Goal: Task Accomplishment & Management: Complete application form

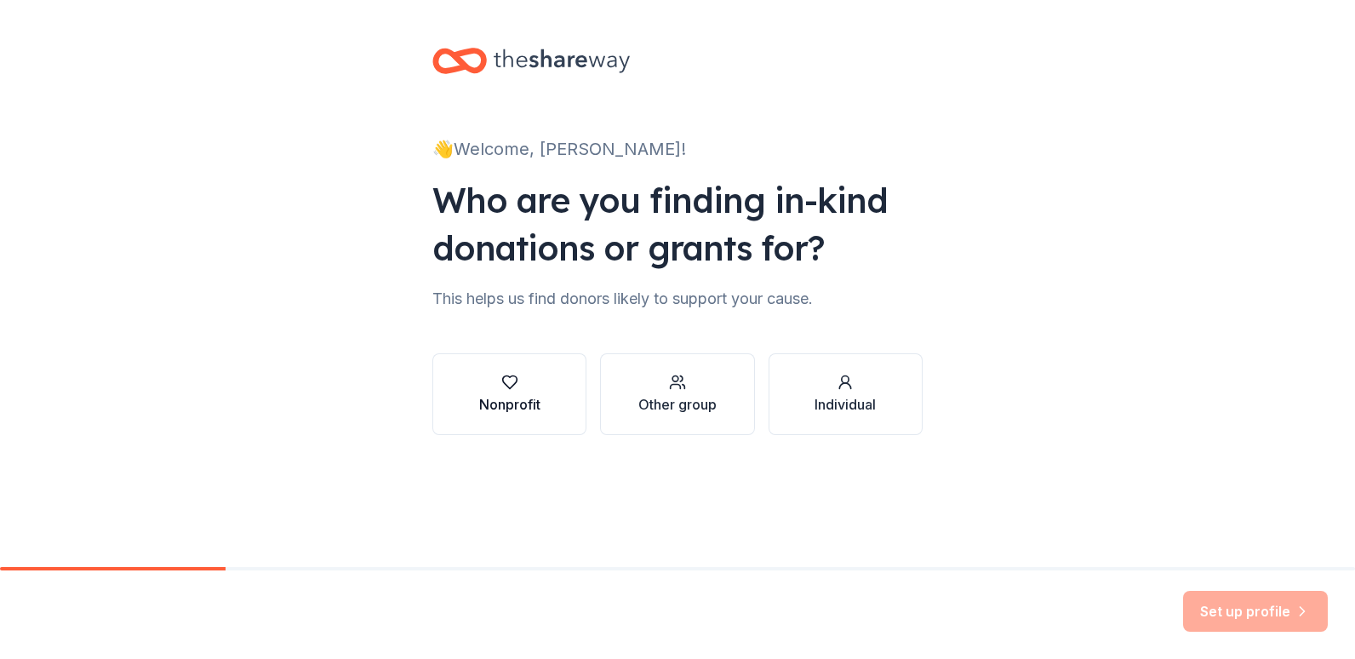
click at [520, 409] on div "Nonprofit" at bounding box center [509, 404] width 61 height 20
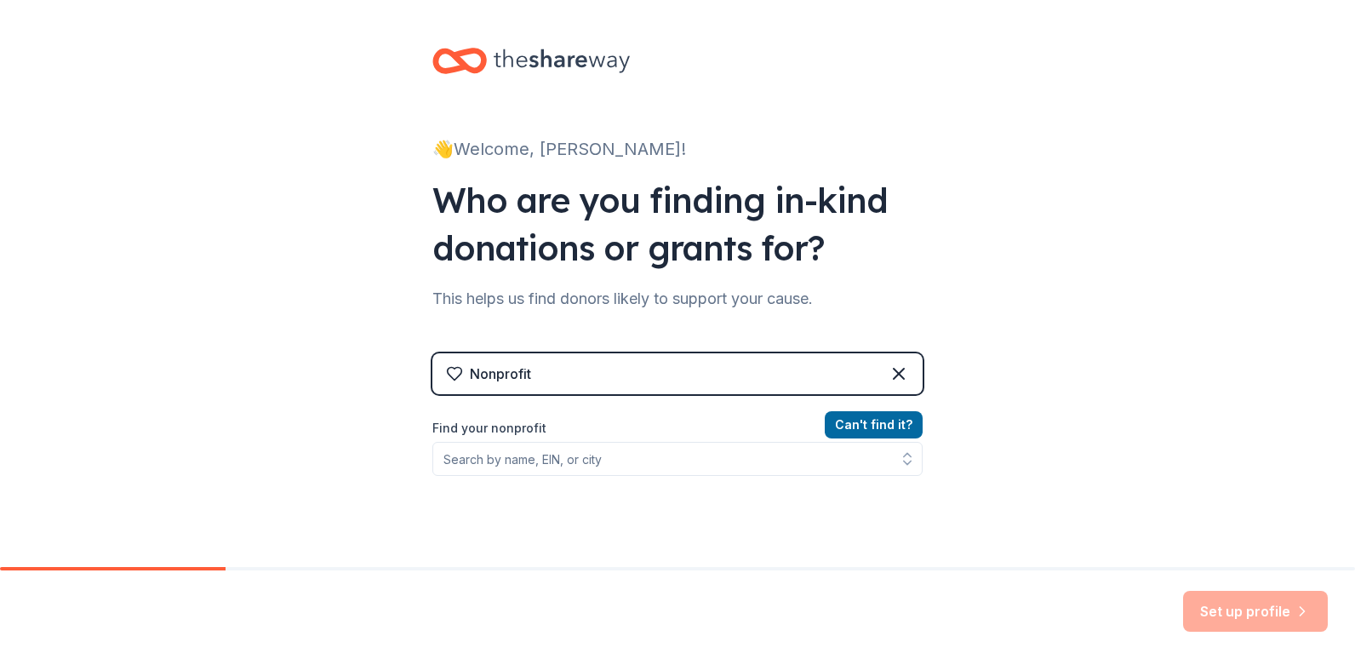
click at [678, 377] on div "Nonprofit" at bounding box center [677, 373] width 490 height 41
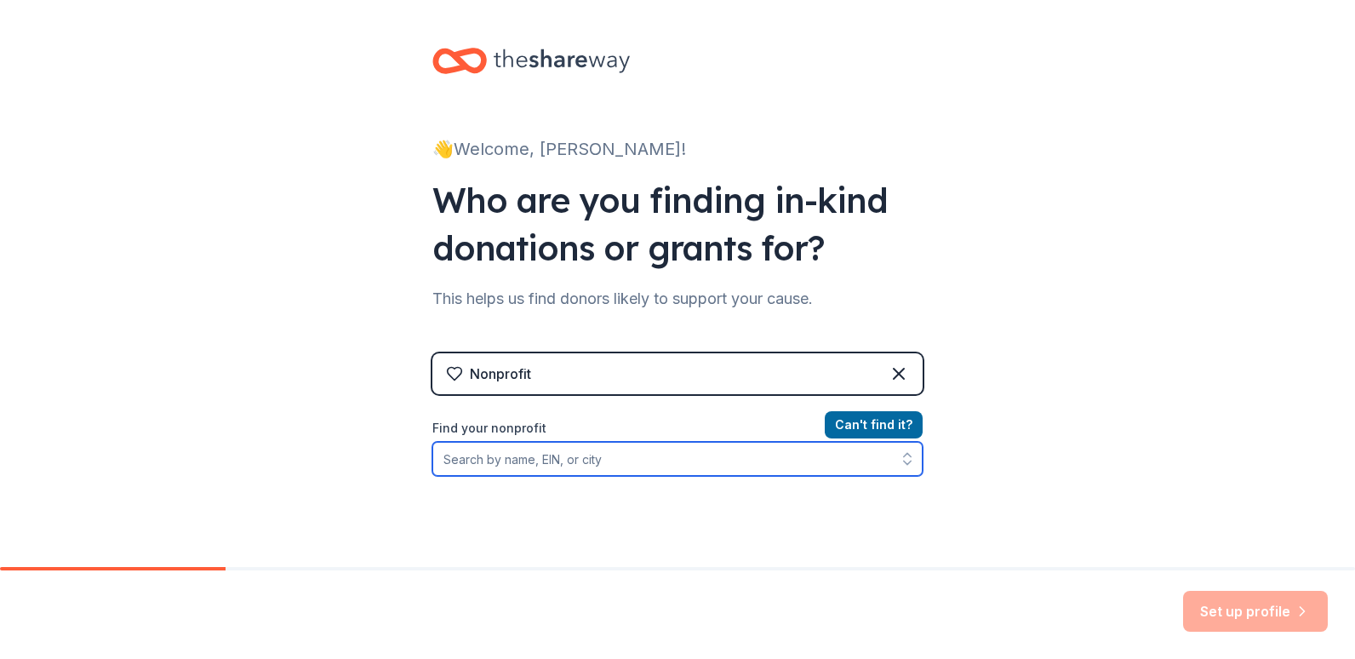
click at [639, 465] on input "Find your nonprofit" at bounding box center [677, 459] width 490 height 34
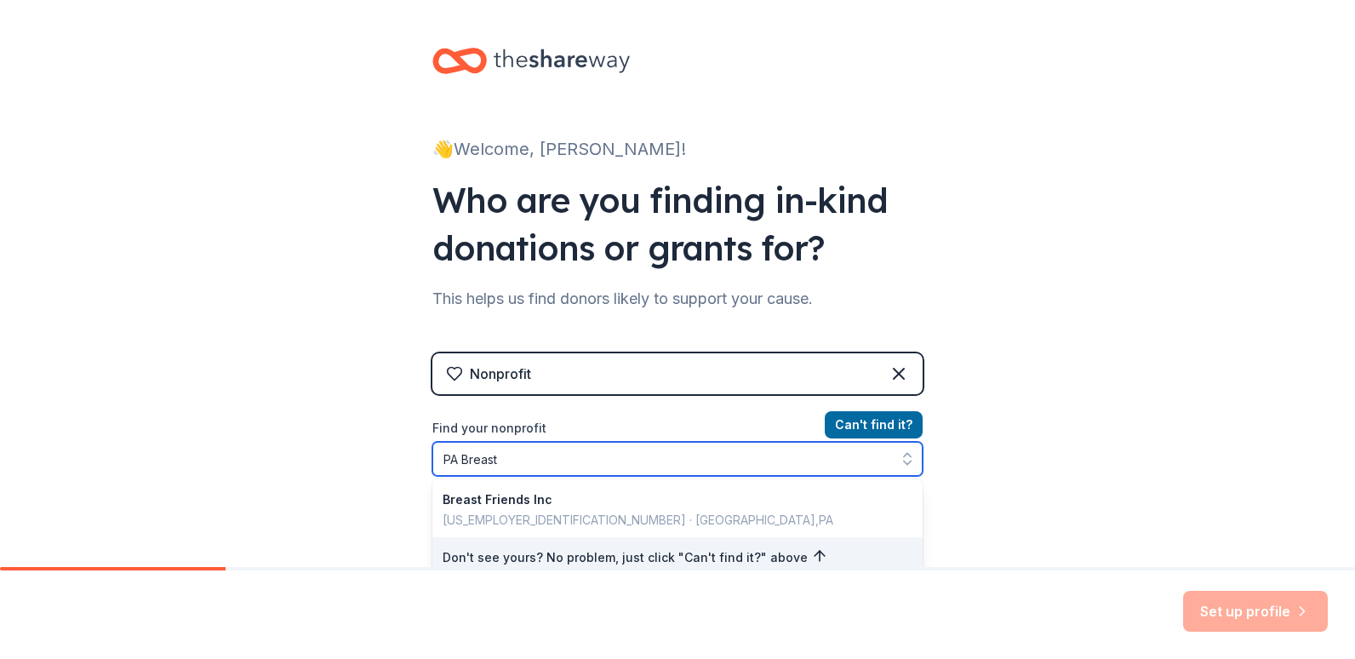
type input "PA Breast"
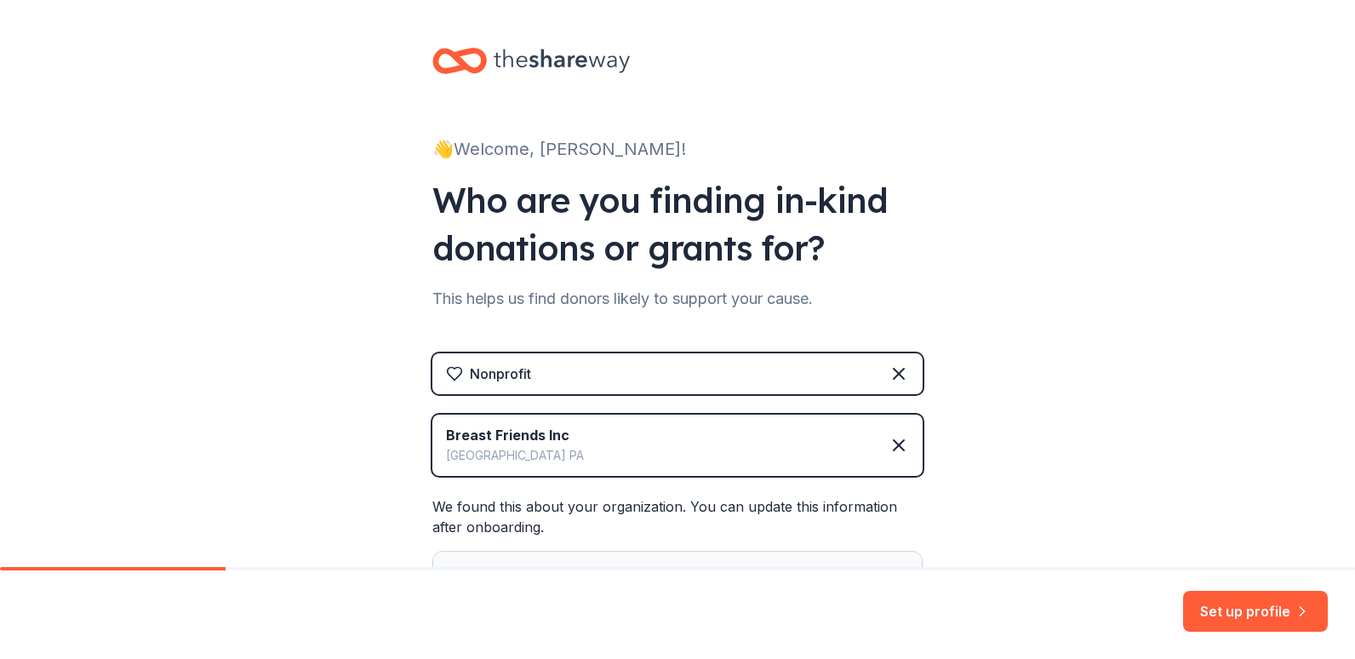
click at [621, 444] on div "Breast Friends Inc Stroudsburg PA" at bounding box center [677, 445] width 490 height 61
click at [893, 449] on icon at bounding box center [899, 445] width 20 height 20
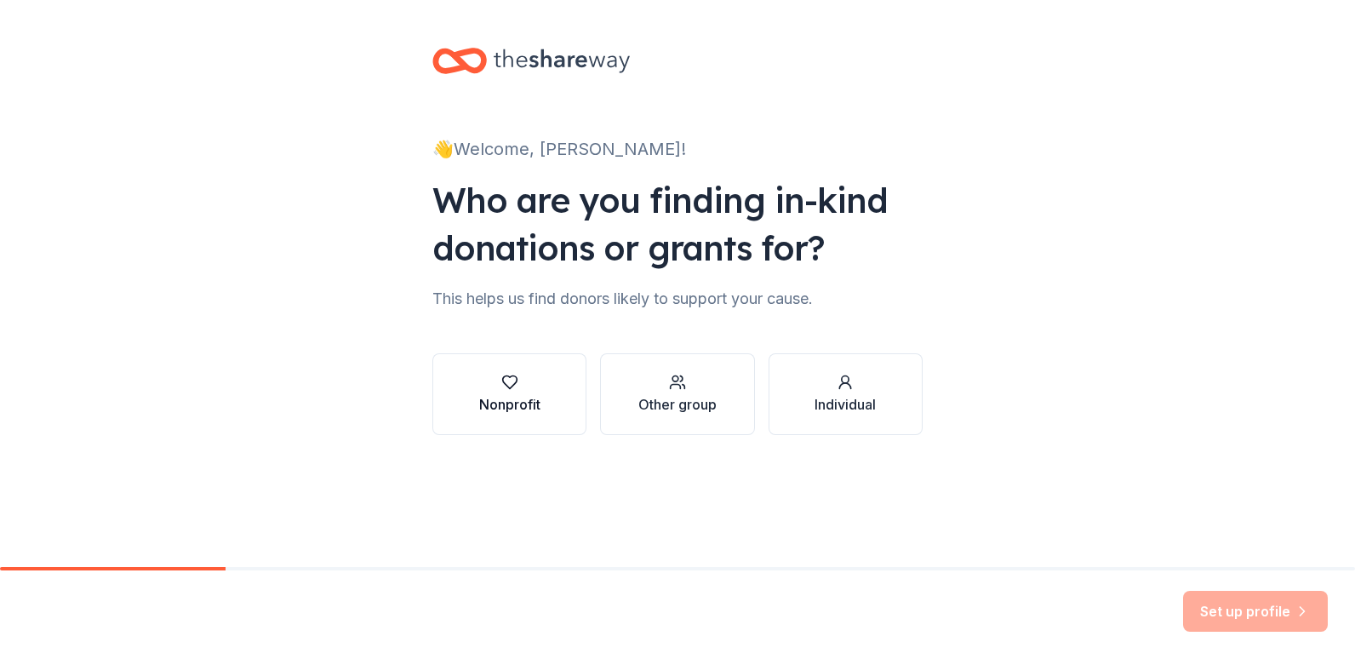
click at [556, 404] on button "Nonprofit" at bounding box center [509, 394] width 154 height 82
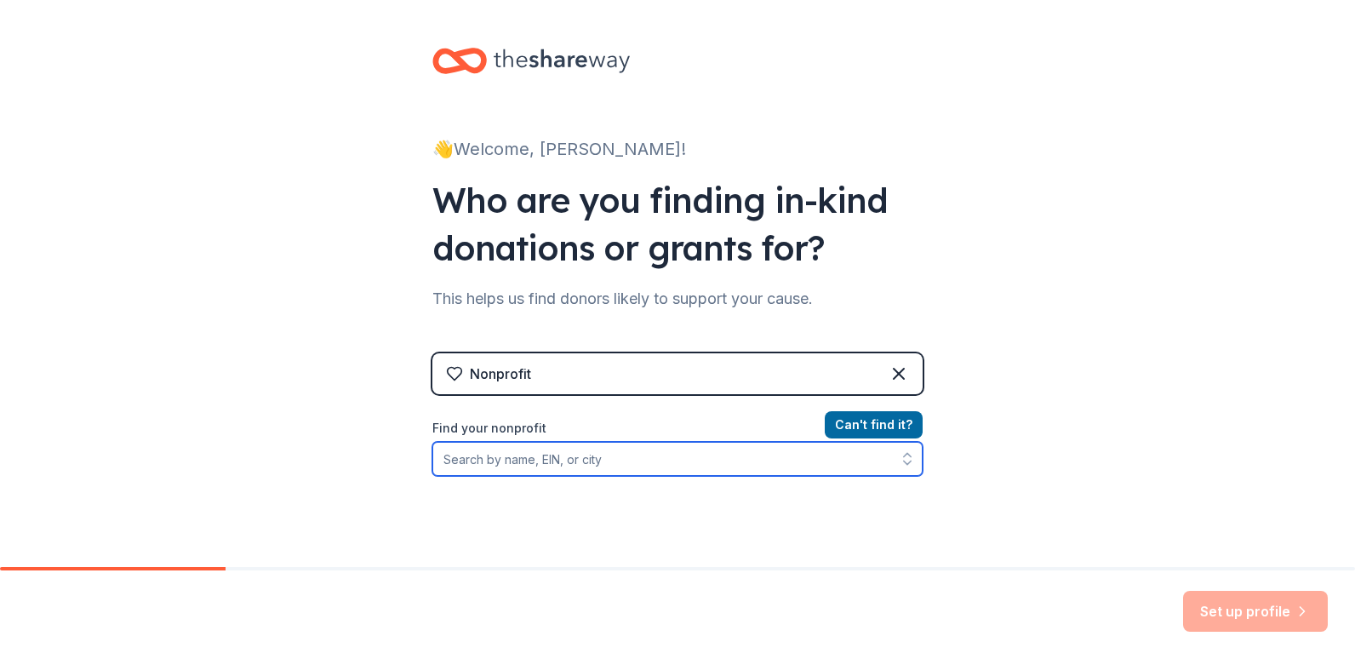
click at [535, 455] on input "Find your nonprofit" at bounding box center [677, 459] width 490 height 34
click at [536, 460] on input "Find your nonprofit" at bounding box center [677, 459] width 490 height 34
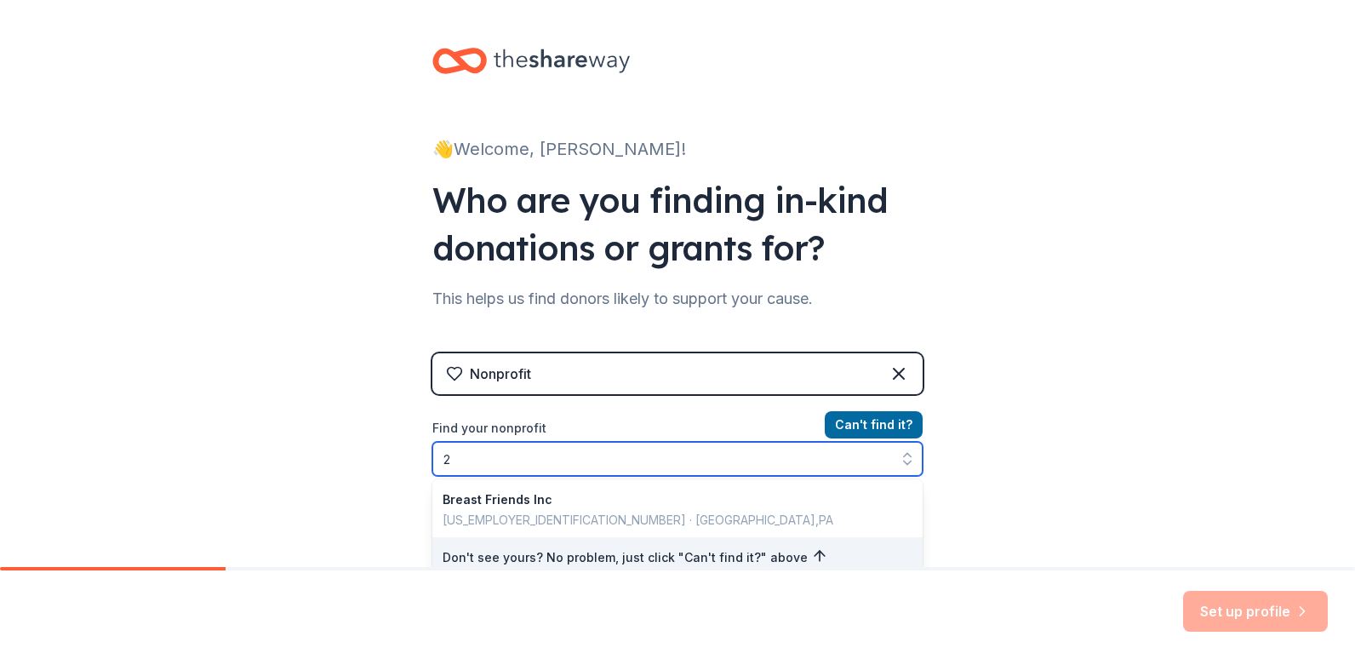
scroll to position [11, 0]
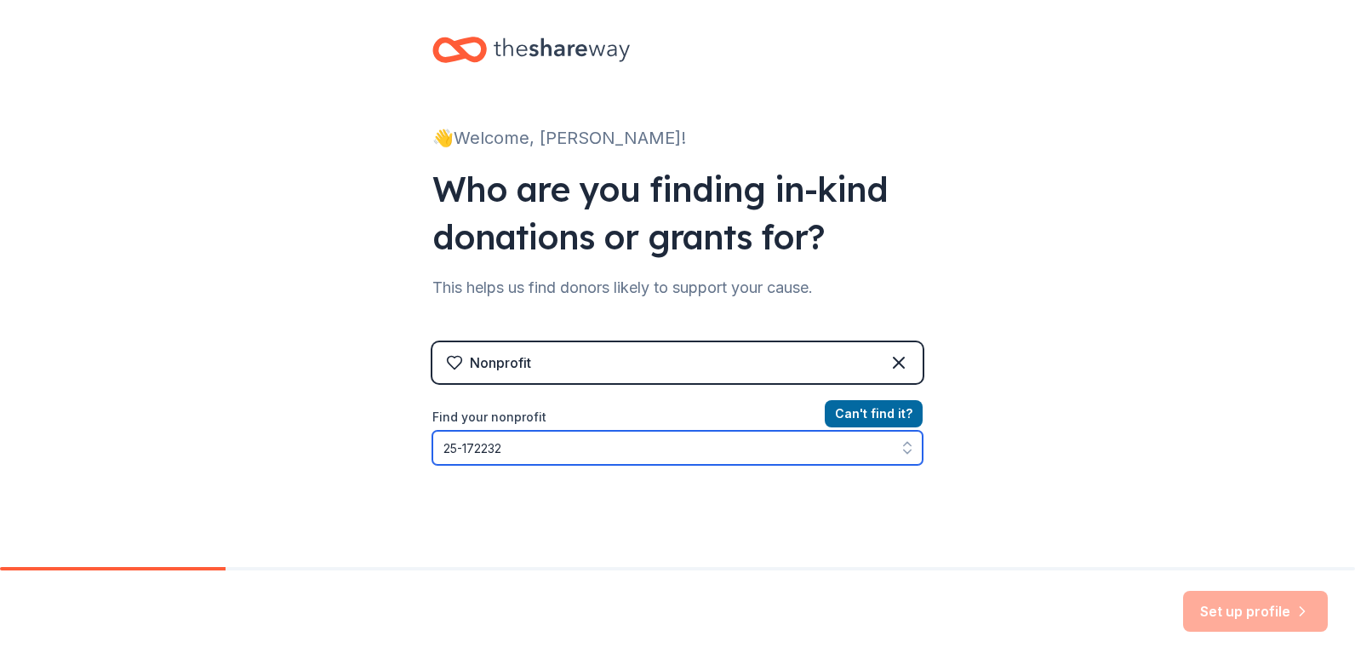
type input "25-1722323"
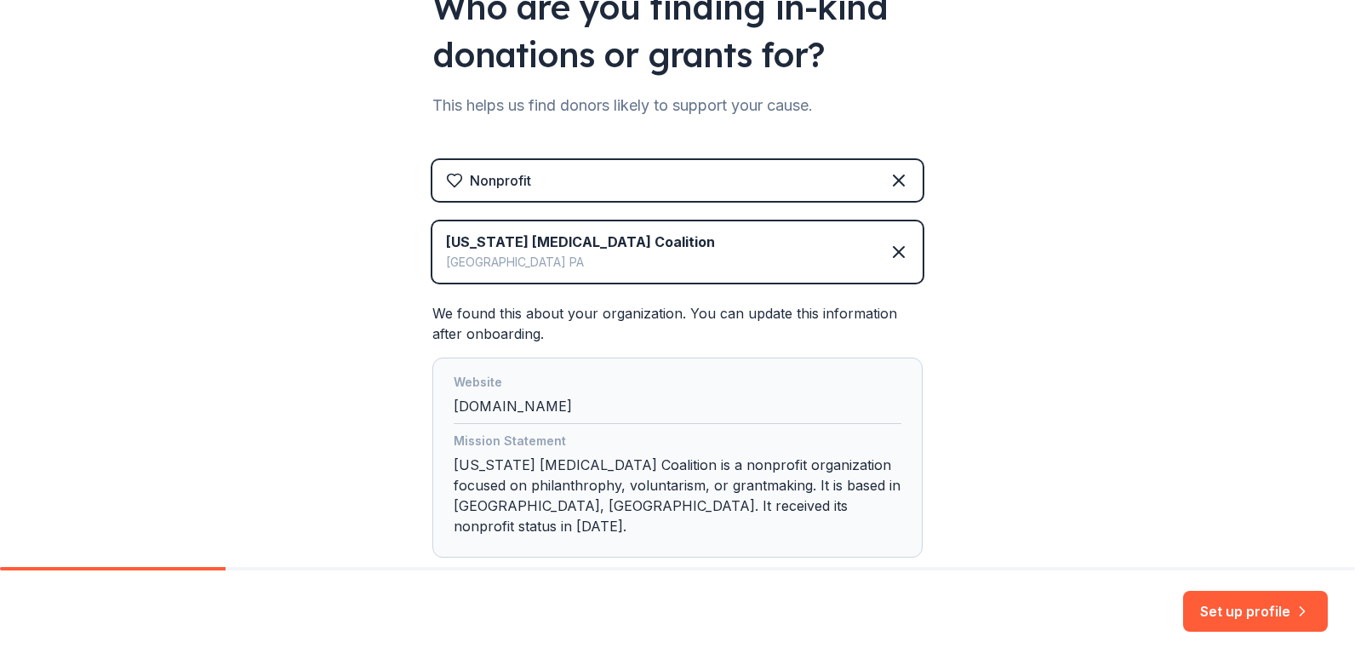
scroll to position [279, 0]
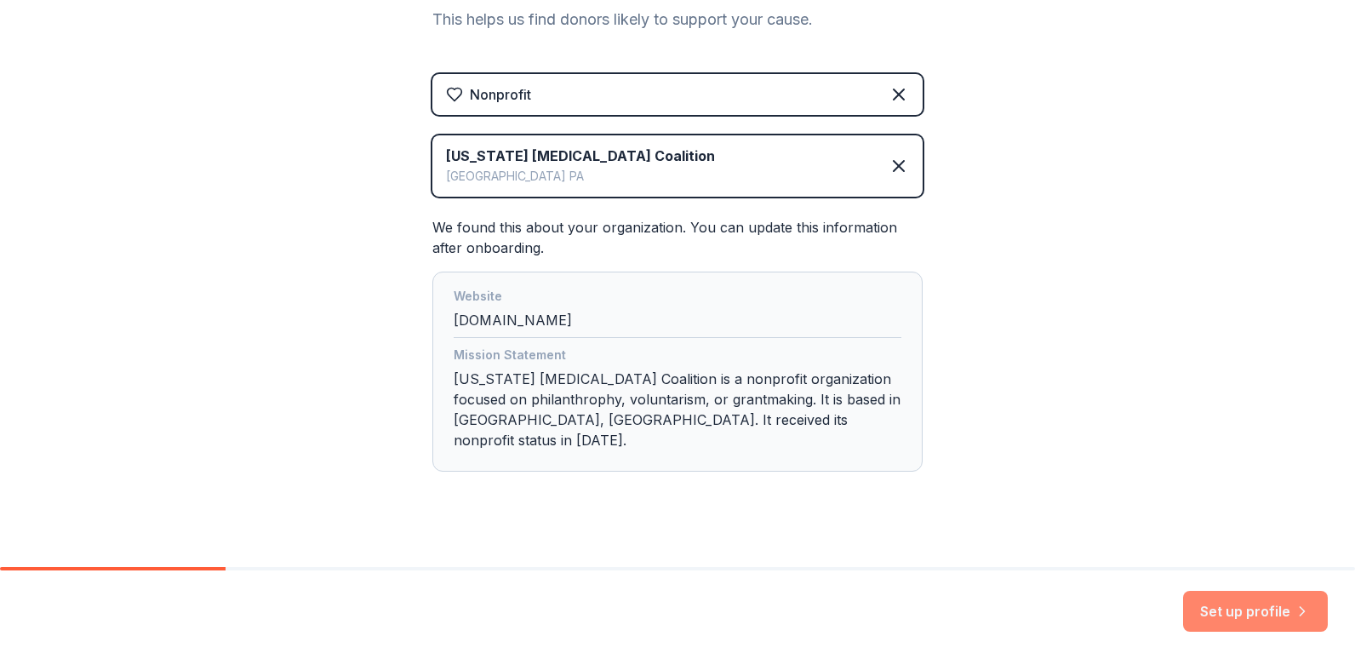
click at [1230, 618] on button "Set up profile" at bounding box center [1255, 611] width 145 height 41
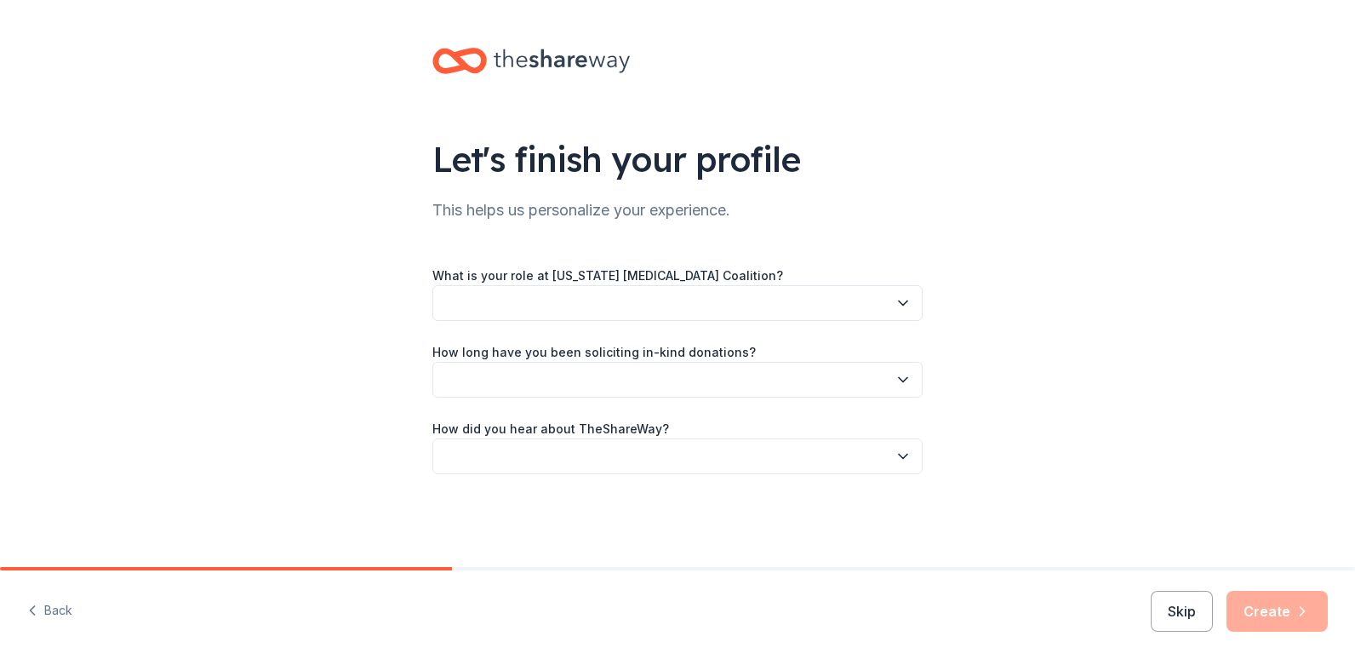
click at [762, 291] on button "button" at bounding box center [677, 303] width 490 height 36
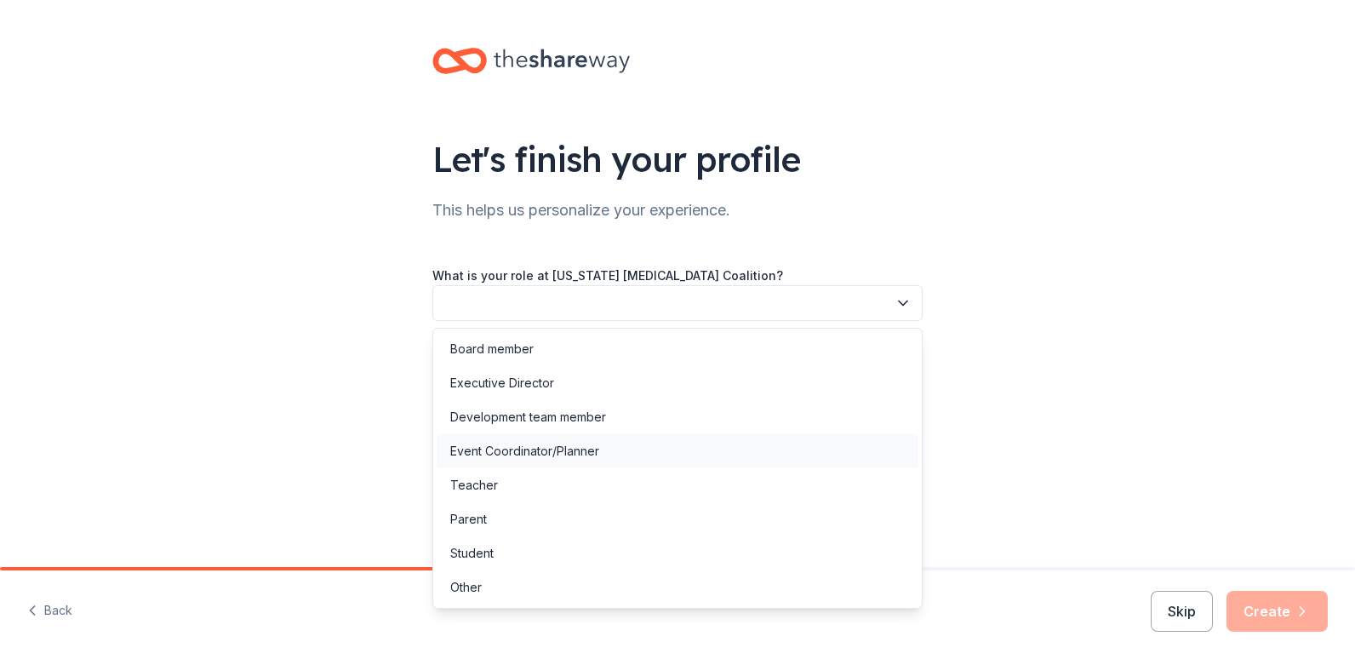
click at [622, 458] on div "Event Coordinator/Planner" at bounding box center [678, 451] width 482 height 34
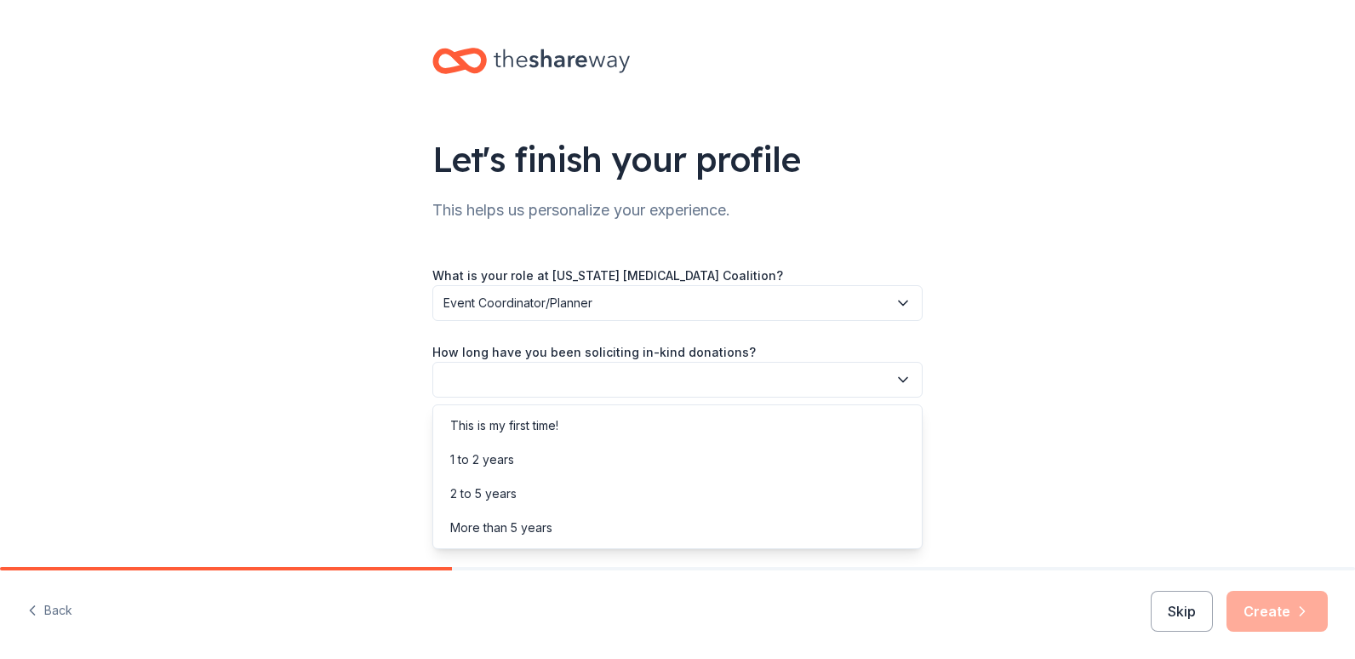
click at [627, 381] on button "button" at bounding box center [677, 380] width 490 height 36
click at [602, 423] on div "This is my first time!" at bounding box center [678, 426] width 482 height 34
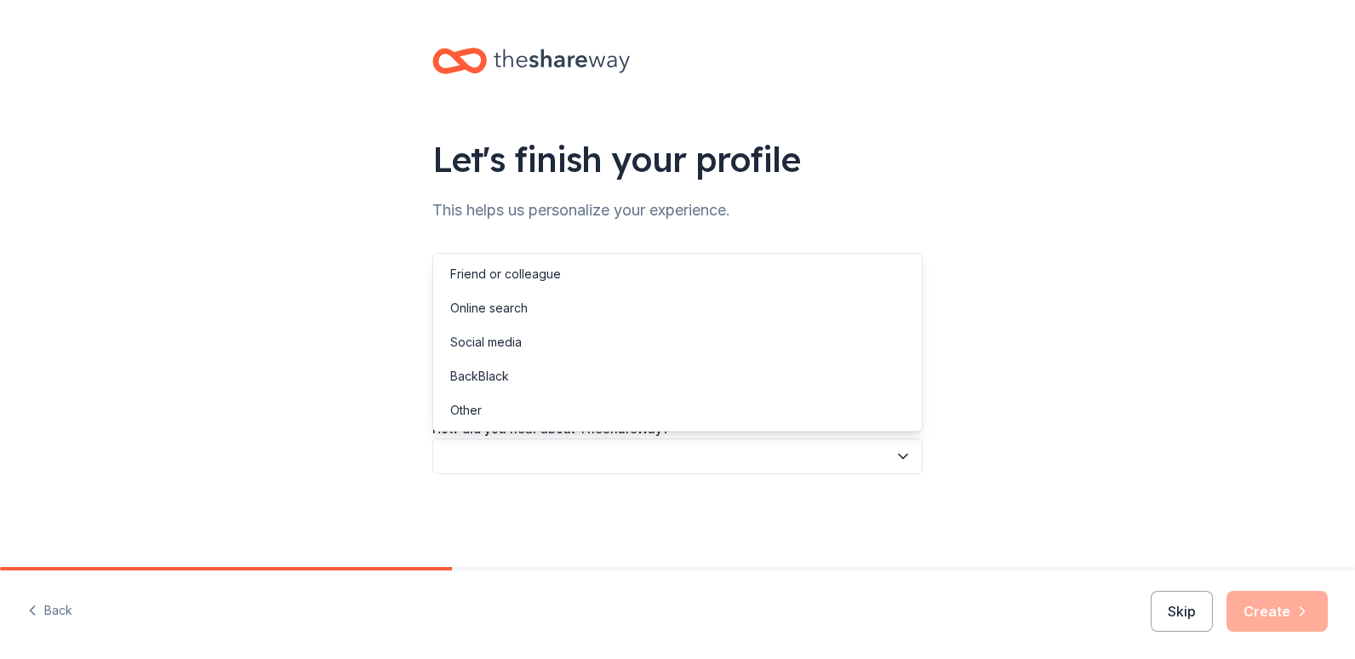
click at [607, 453] on button "button" at bounding box center [677, 456] width 490 height 36
click at [547, 415] on div "Other" at bounding box center [678, 410] width 482 height 34
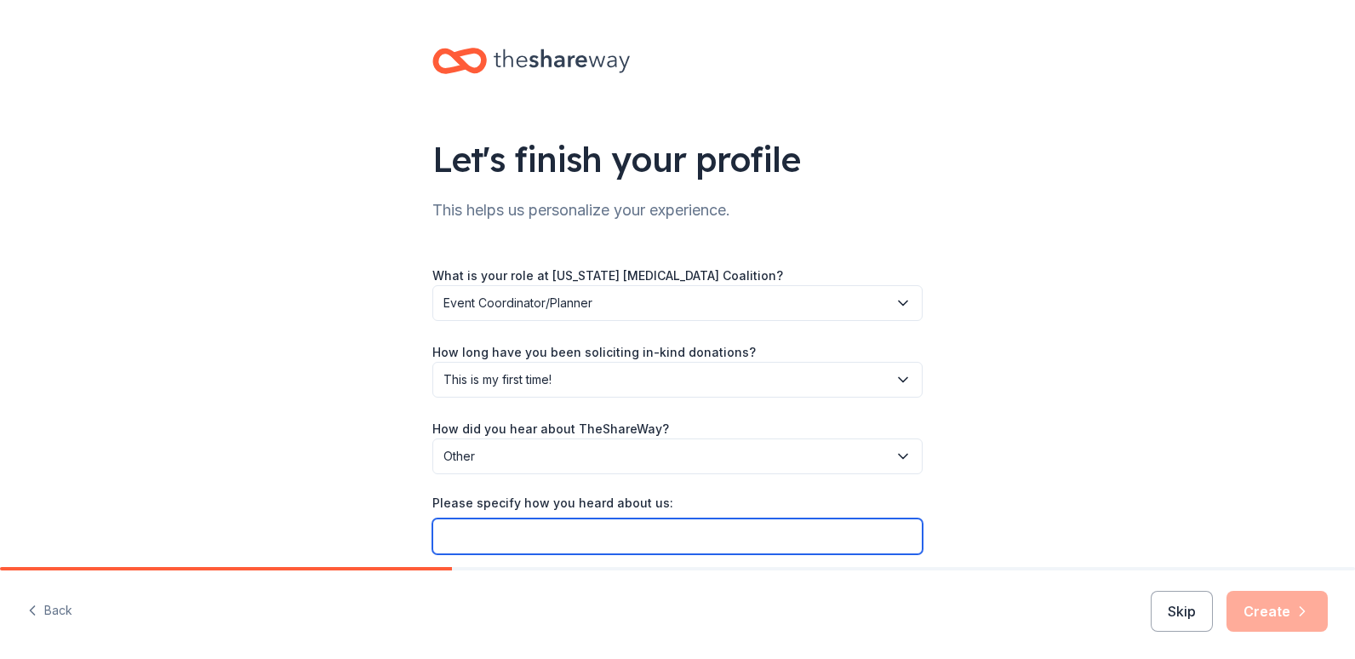
click at [665, 534] on input "Please specify how you heard about us:" at bounding box center [677, 536] width 490 height 36
type input "I"
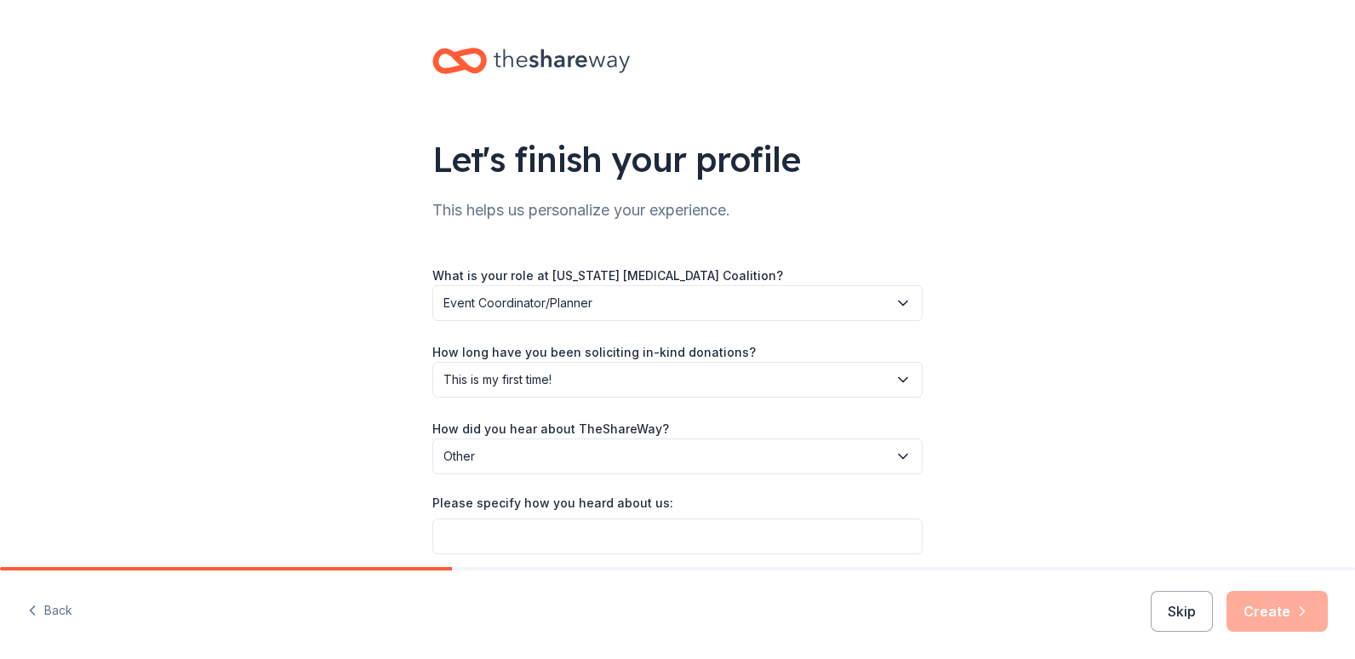
click at [755, 463] on span "Other" at bounding box center [666, 456] width 444 height 20
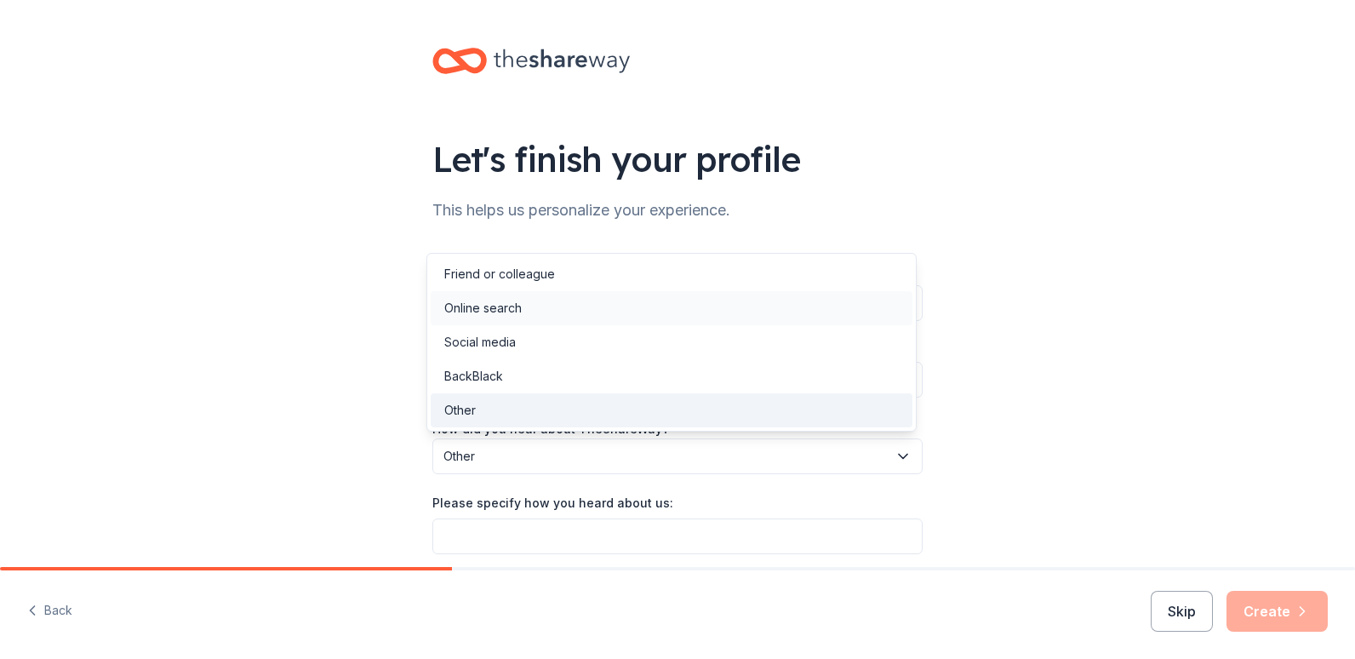
click at [524, 307] on div "Online search" at bounding box center [672, 308] width 482 height 34
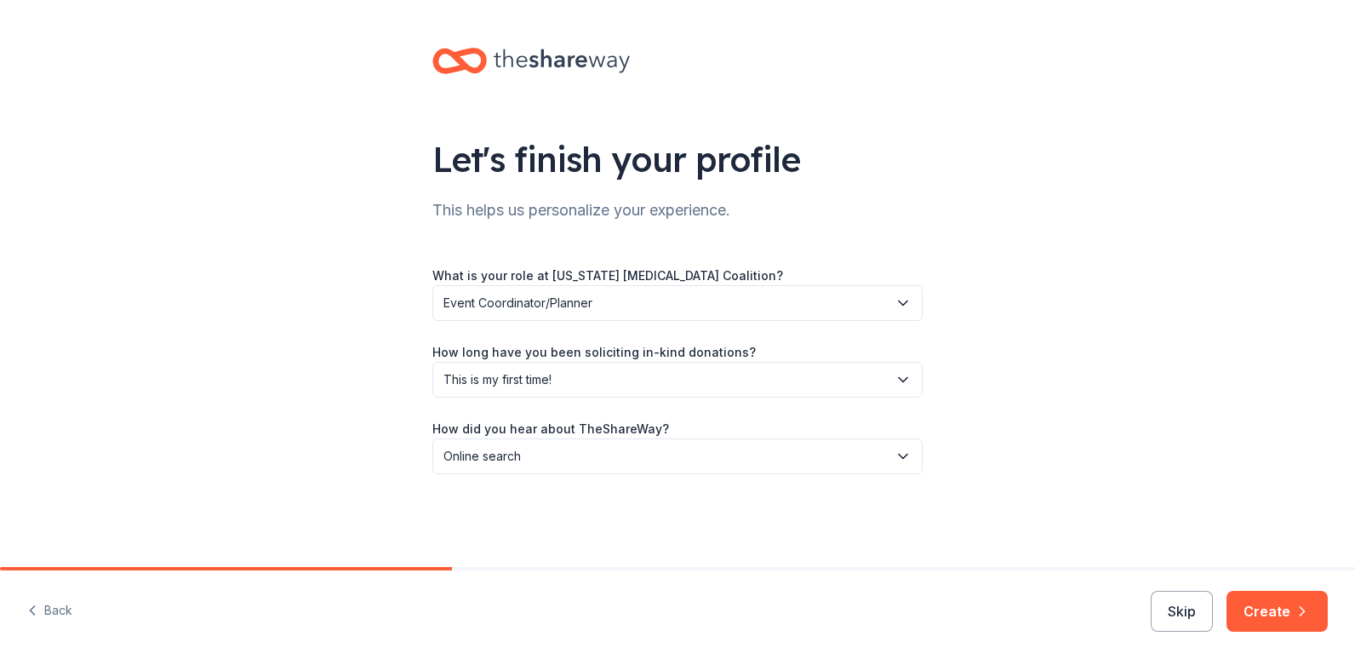
click at [1016, 507] on div "Let's finish your profile This helps us personalize your experience. What is yo…" at bounding box center [677, 278] width 1355 height 556
click at [1262, 604] on button "Create" at bounding box center [1277, 611] width 101 height 41
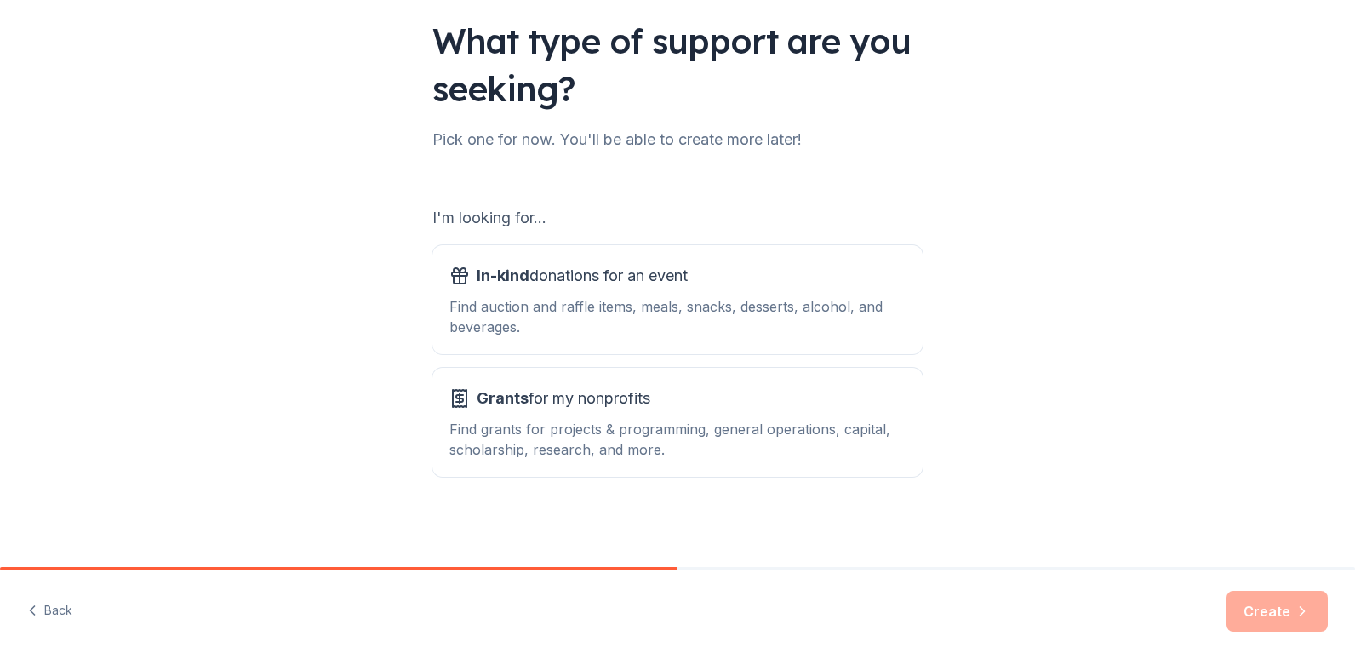
scroll to position [120, 0]
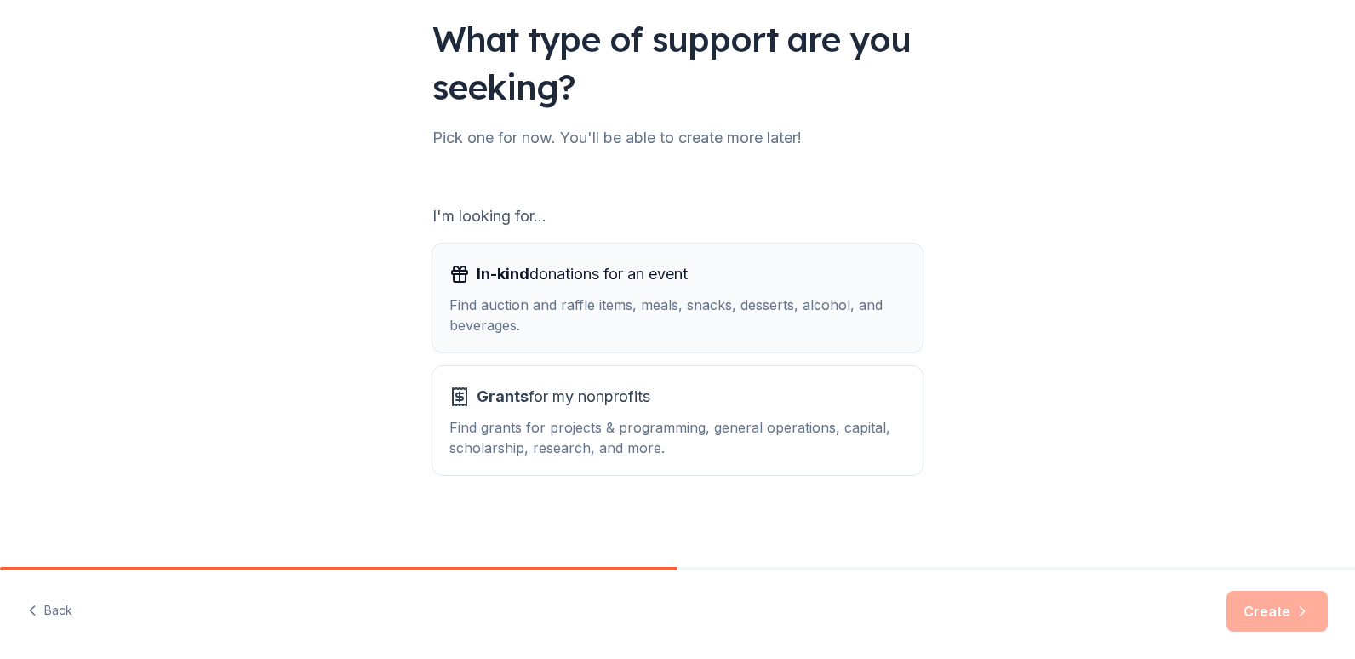
click at [804, 303] on div "Find auction and raffle items, meals, snacks, desserts, alcohol, and beverages." at bounding box center [677, 315] width 456 height 41
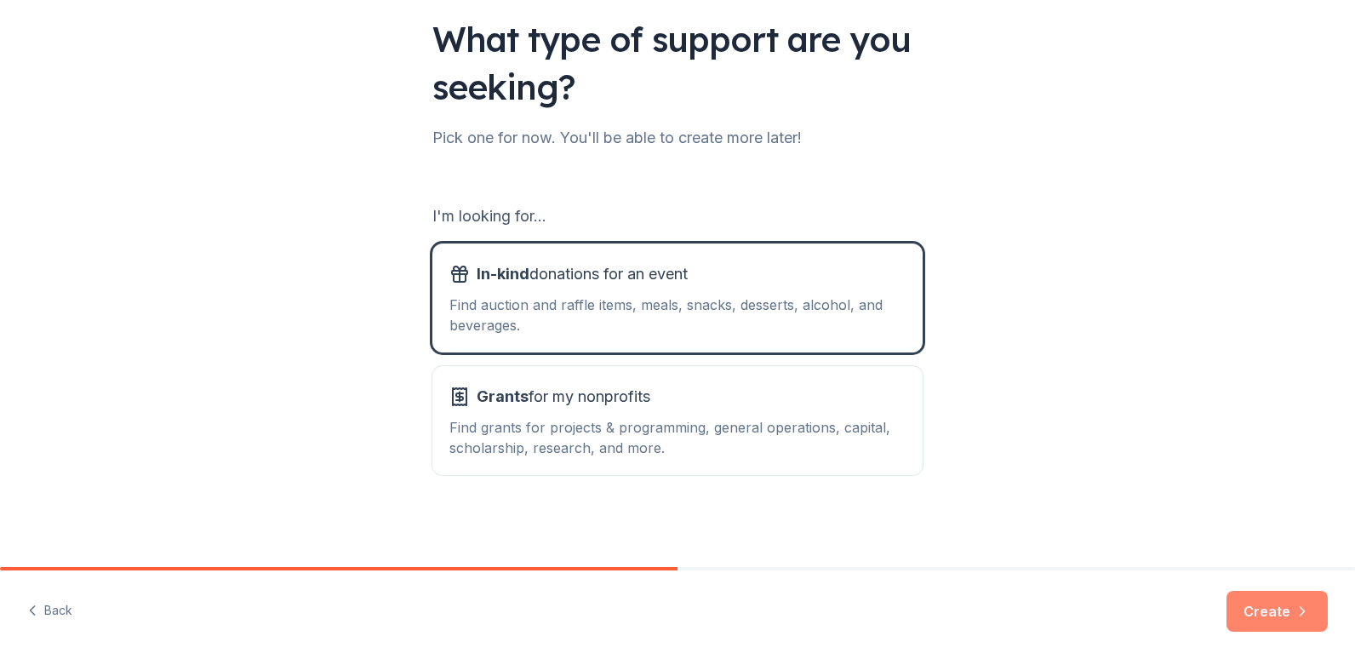
click at [1272, 613] on button "Create" at bounding box center [1277, 611] width 101 height 41
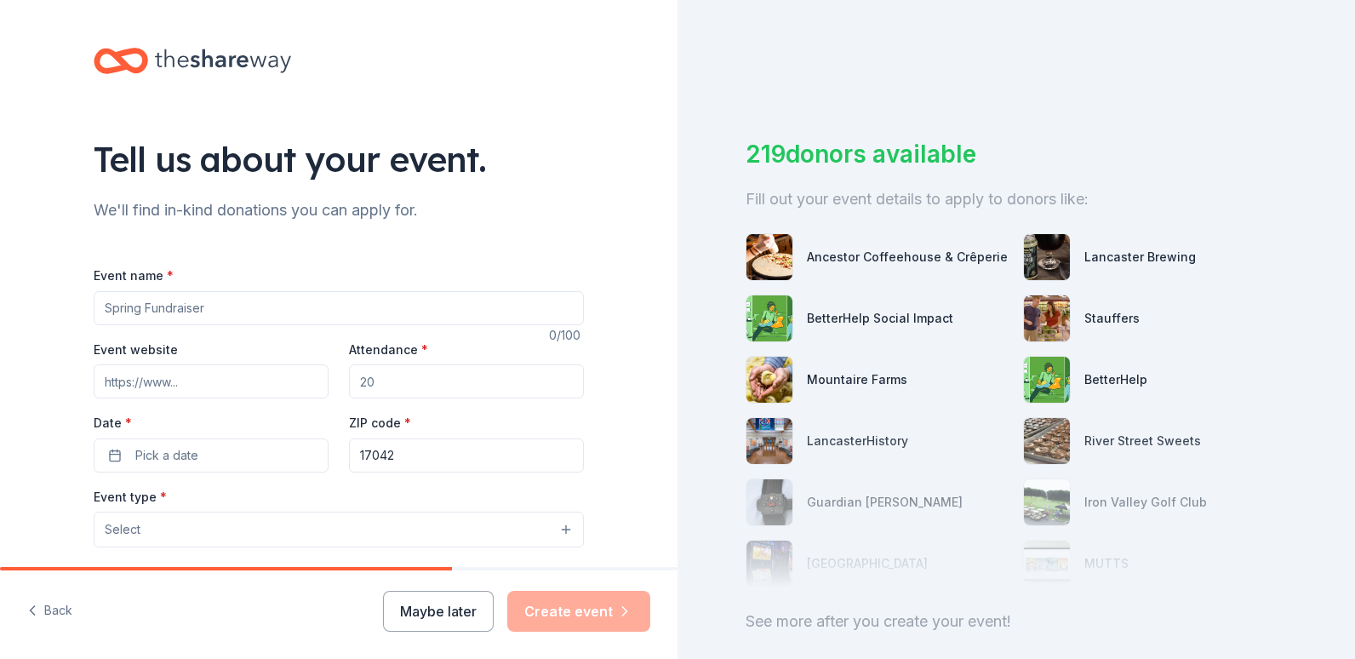
click at [289, 305] on input "Event name *" at bounding box center [339, 308] width 490 height 34
type input "Making Strides Pre- Party"
click at [261, 390] on input "Event website" at bounding box center [211, 381] width 235 height 34
click at [401, 391] on input "Attendance *" at bounding box center [466, 381] width 235 height 34
type input "50"
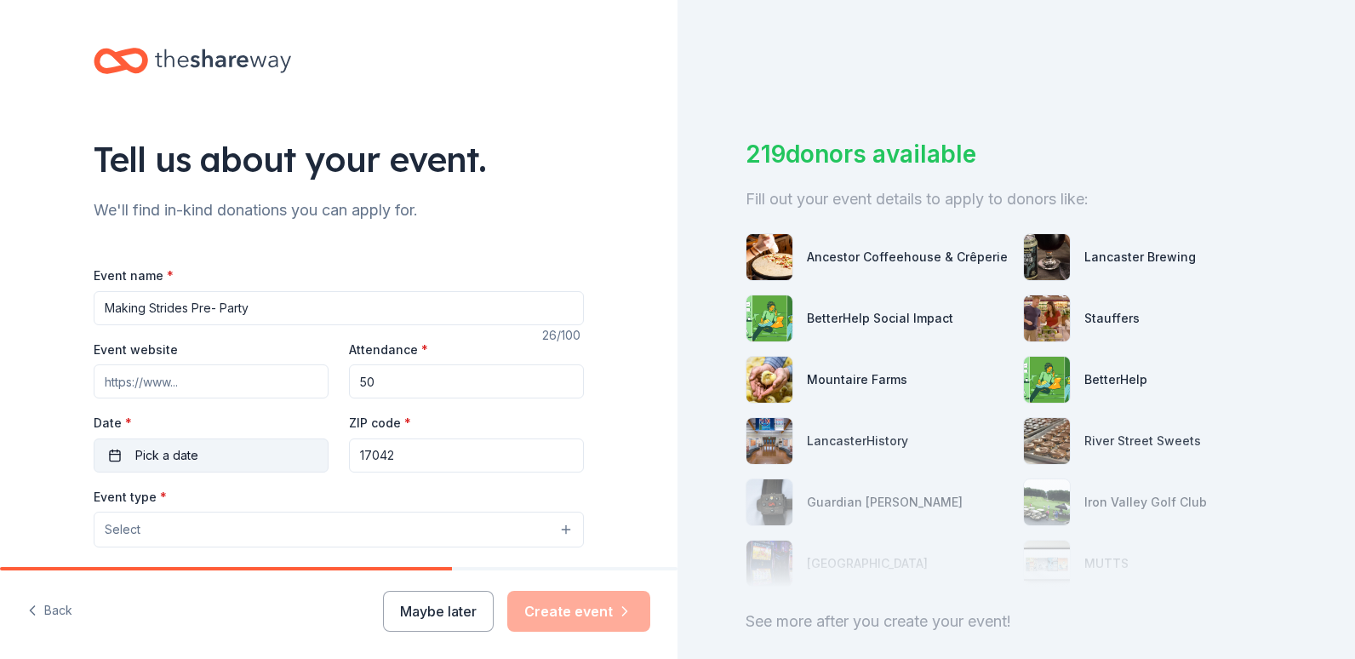
click at [175, 449] on span "Pick a date" at bounding box center [166, 455] width 63 height 20
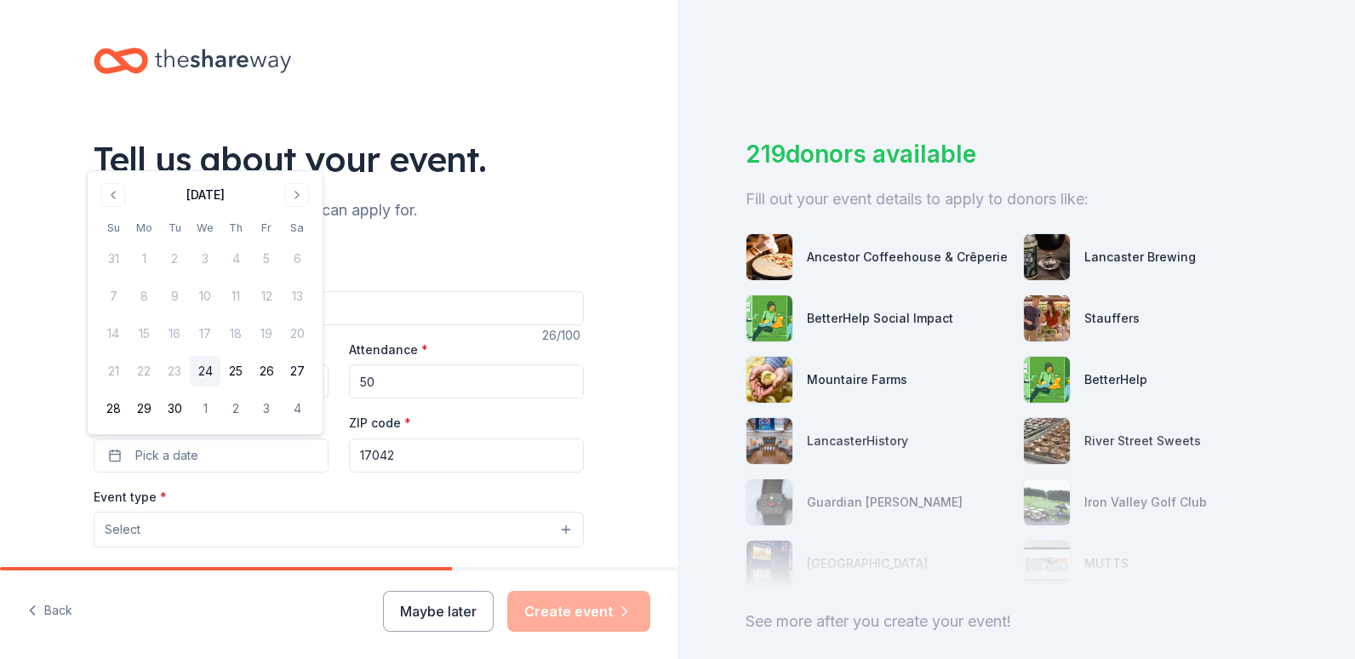
drag, startPoint x: 298, startPoint y: 199, endPoint x: 298, endPoint y: 209, distance: 10.2
click at [299, 199] on button "Go to next month" at bounding box center [297, 195] width 24 height 24
click at [295, 301] on button "11" at bounding box center [297, 296] width 31 height 31
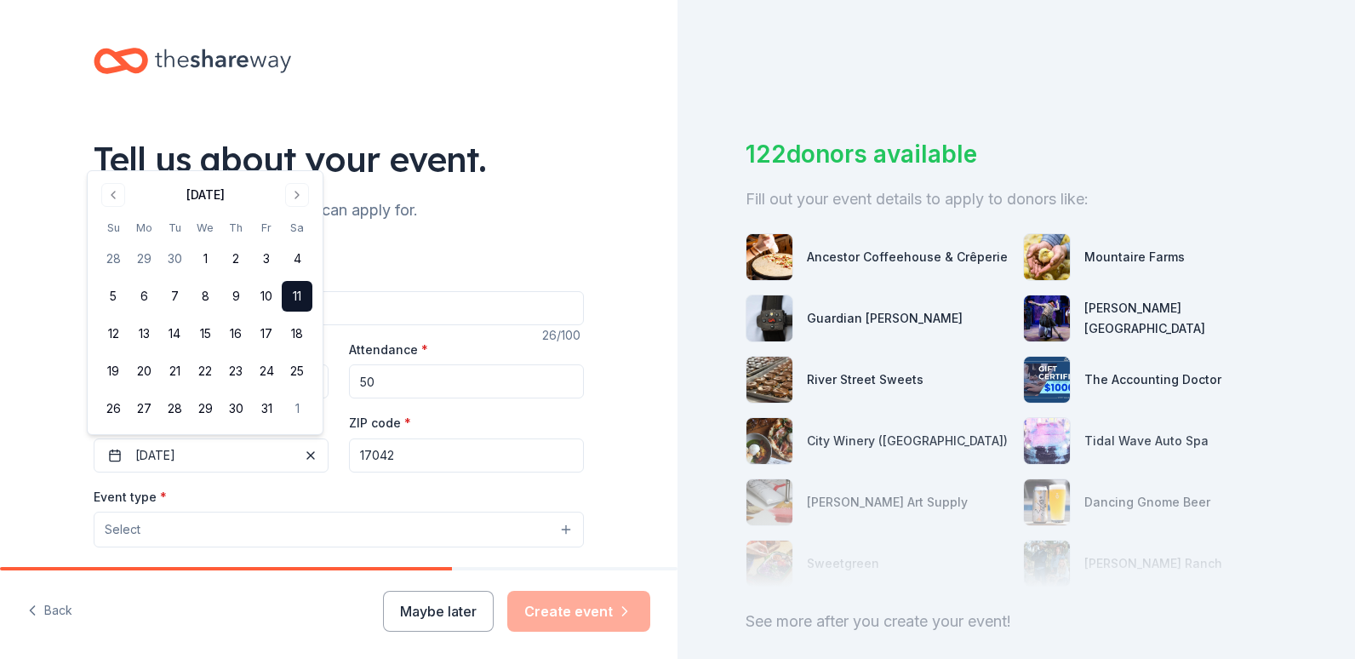
click at [411, 459] on input "17042" at bounding box center [466, 455] width 235 height 34
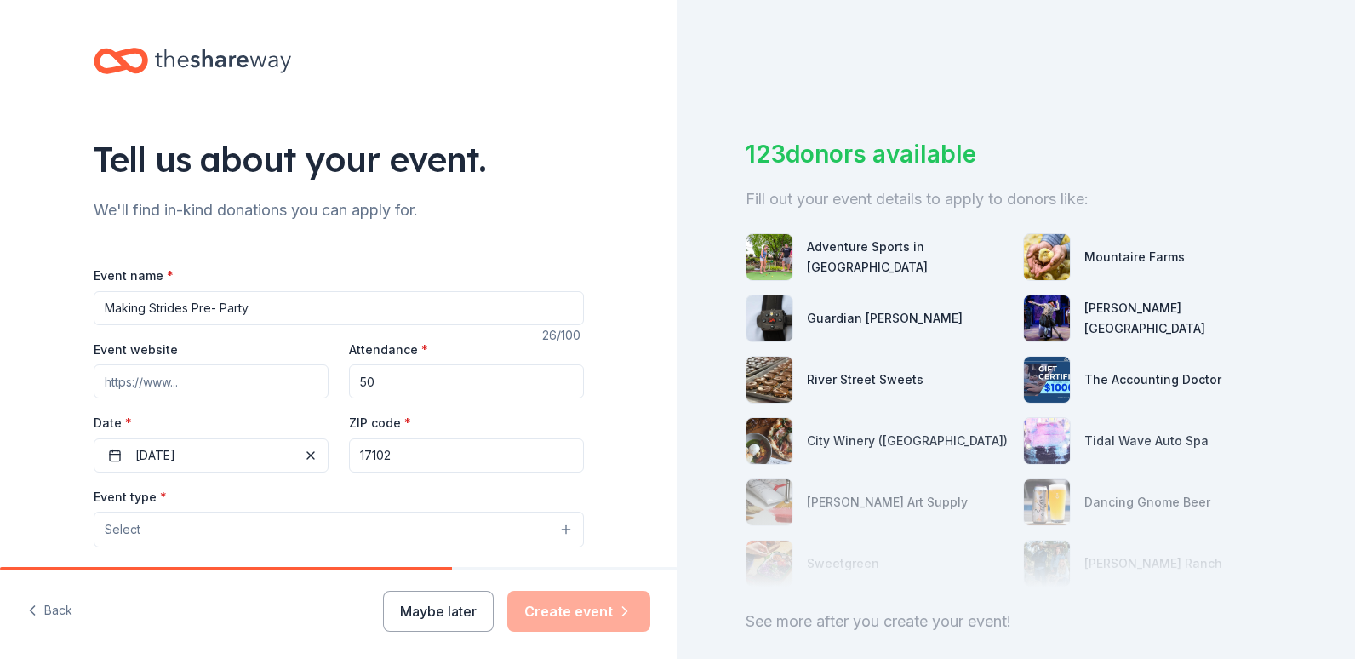
type input "17102"
click at [611, 393] on div "Tell us about your event. We'll find in-kind donations you can apply for. Event…" at bounding box center [339, 566] width 678 height 1133
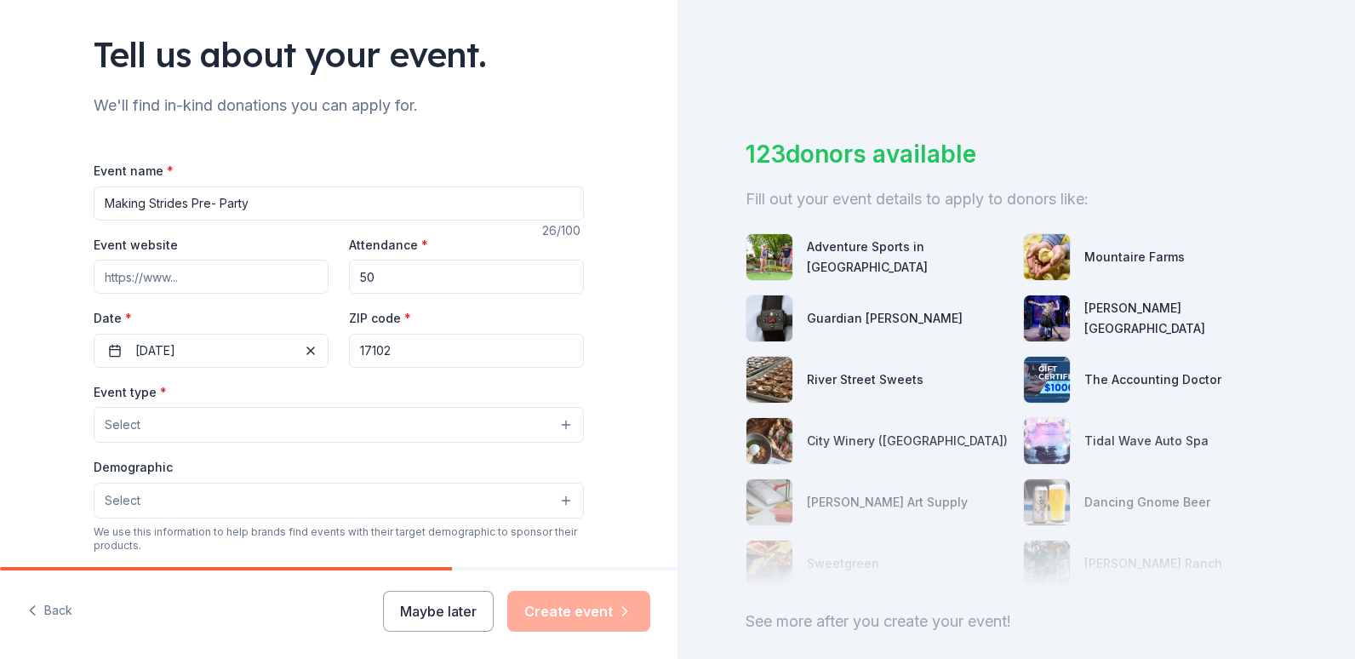
scroll to position [255, 0]
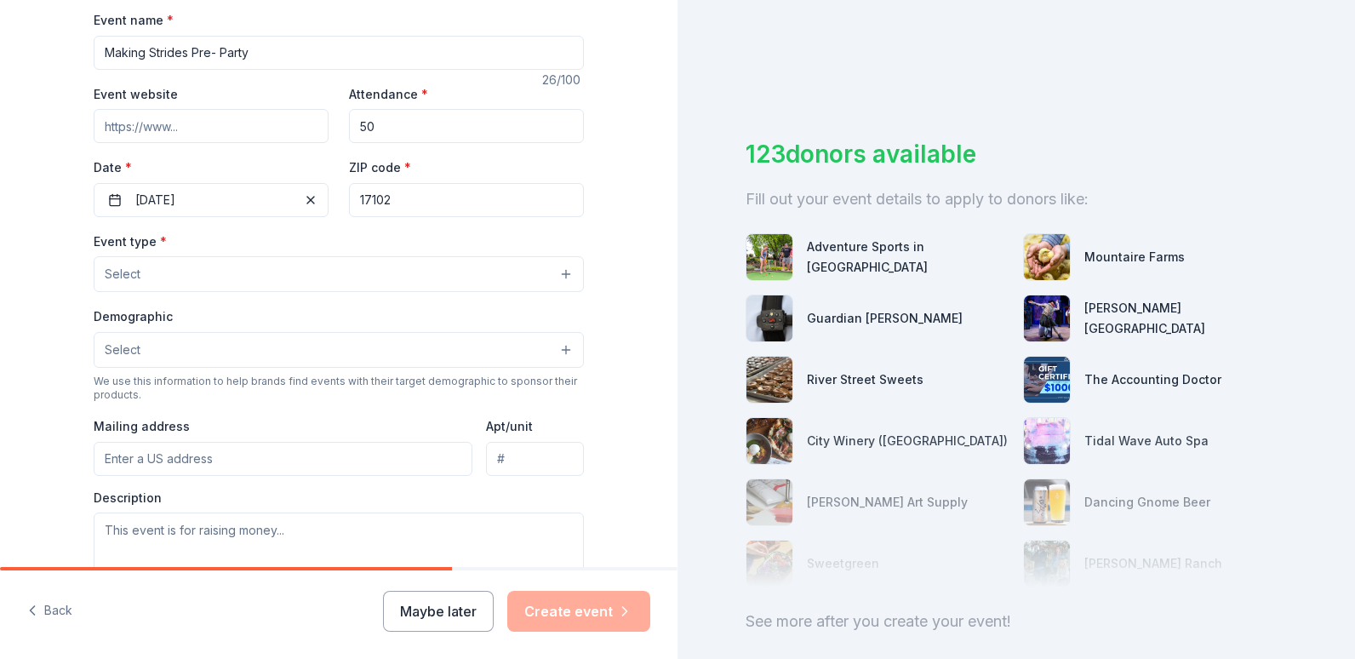
click at [324, 284] on button "Select" at bounding box center [339, 274] width 490 height 36
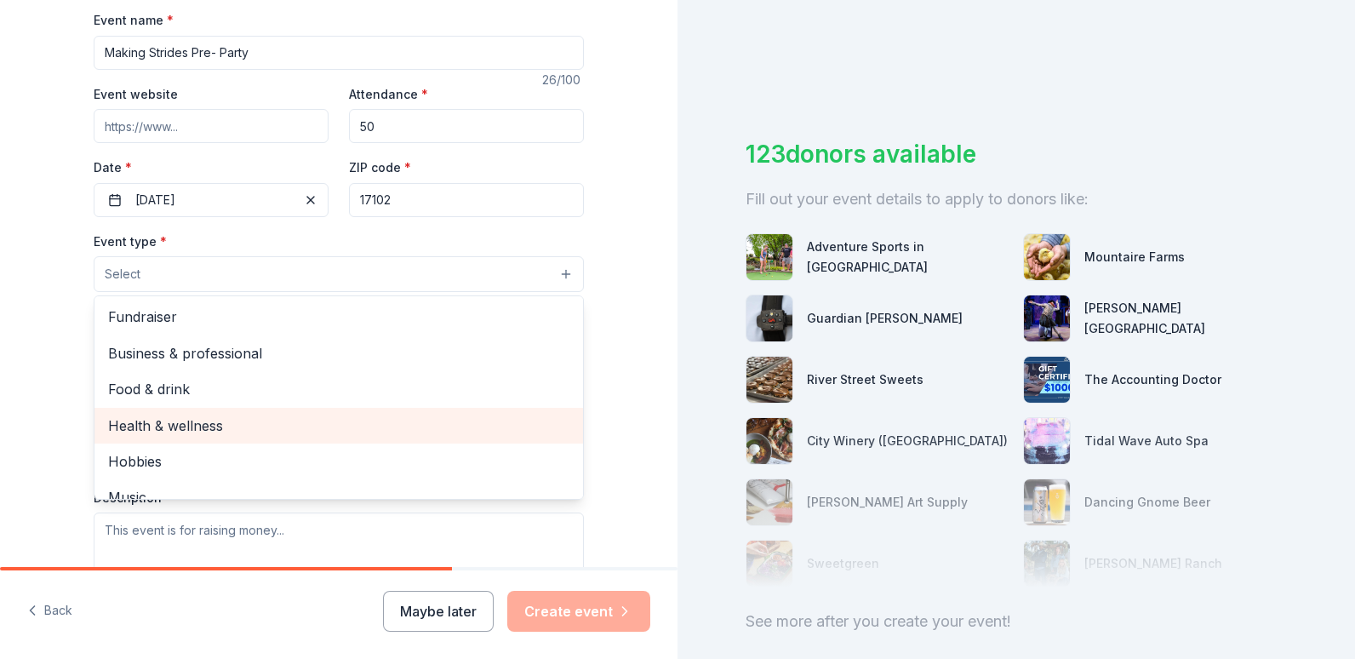
scroll to position [0, 0]
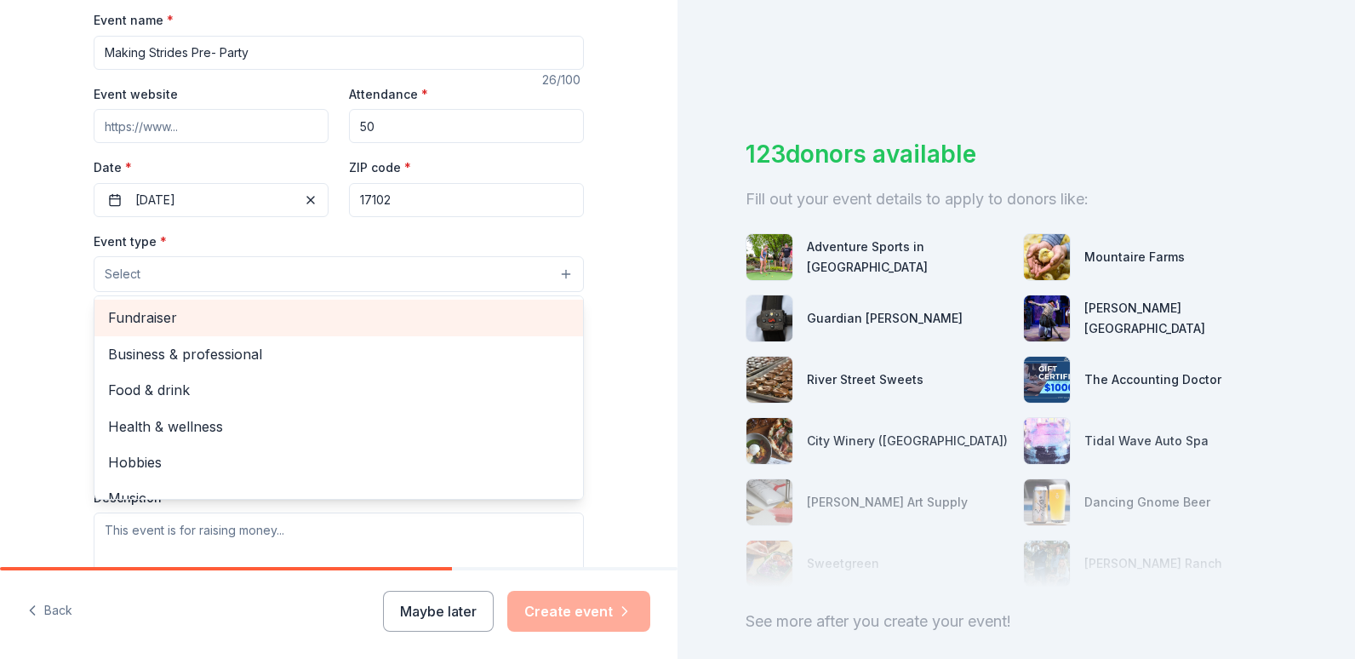
click at [345, 314] on span "Fundraiser" at bounding box center [338, 317] width 461 height 22
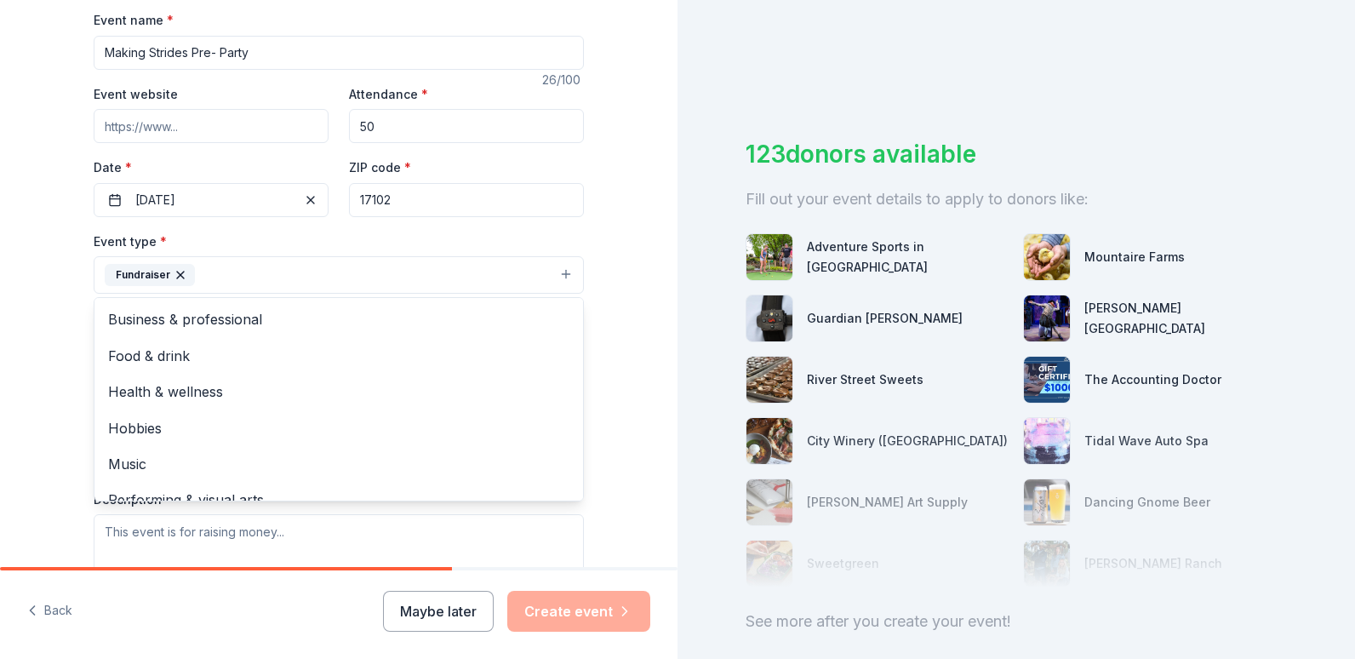
click at [24, 317] on div "Tell us about your event. We'll find in-kind donations you can apply for. Event…" at bounding box center [339, 312] width 678 height 1135
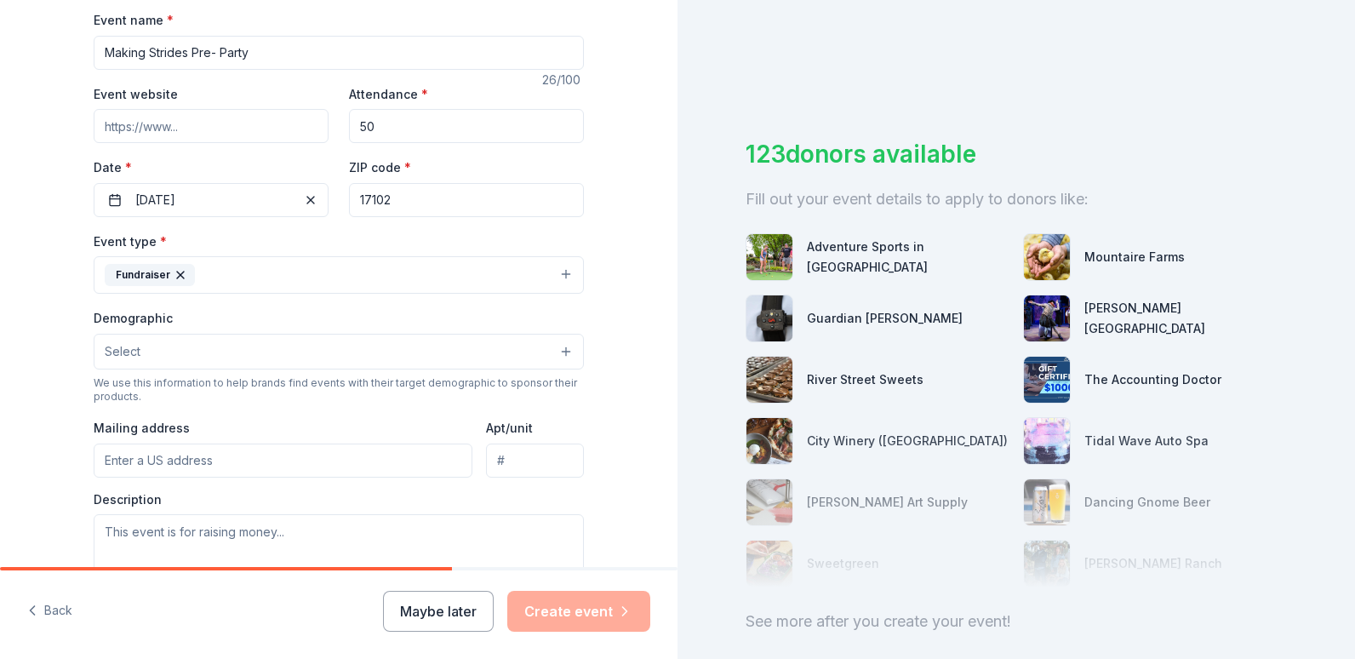
click at [199, 358] on button "Select" at bounding box center [339, 352] width 490 height 36
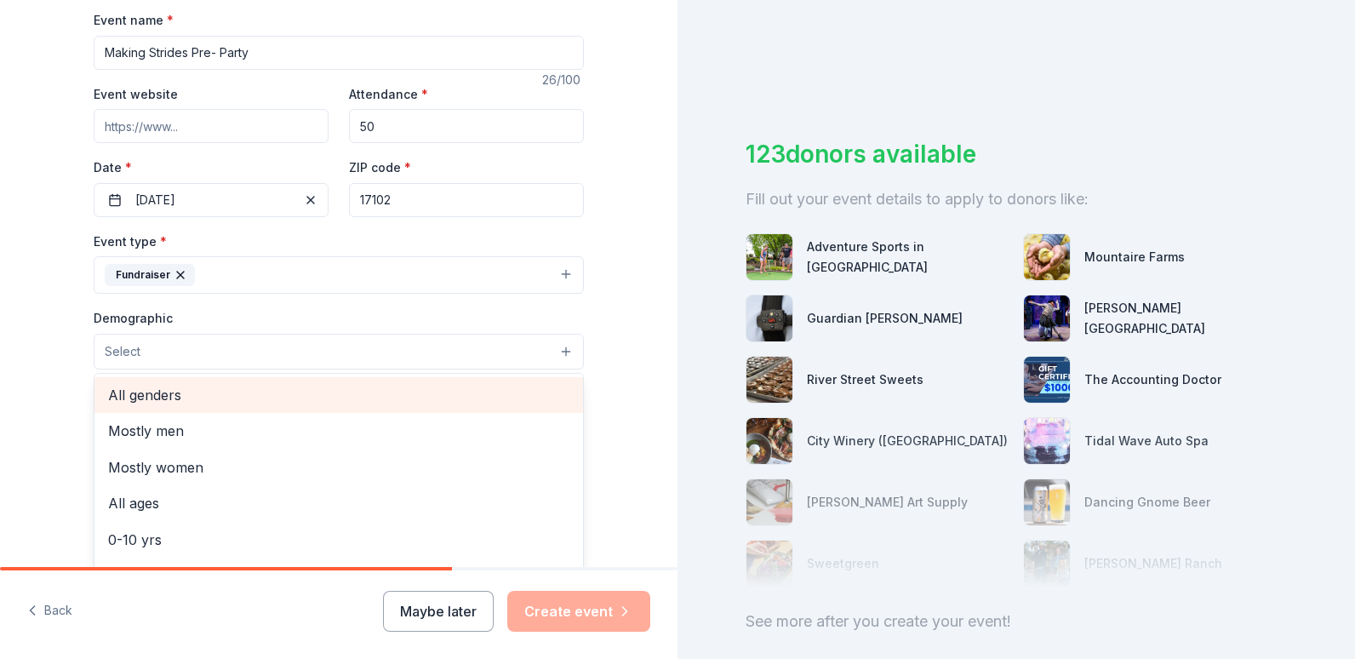
click at [346, 396] on span "All genders" at bounding box center [338, 395] width 461 height 22
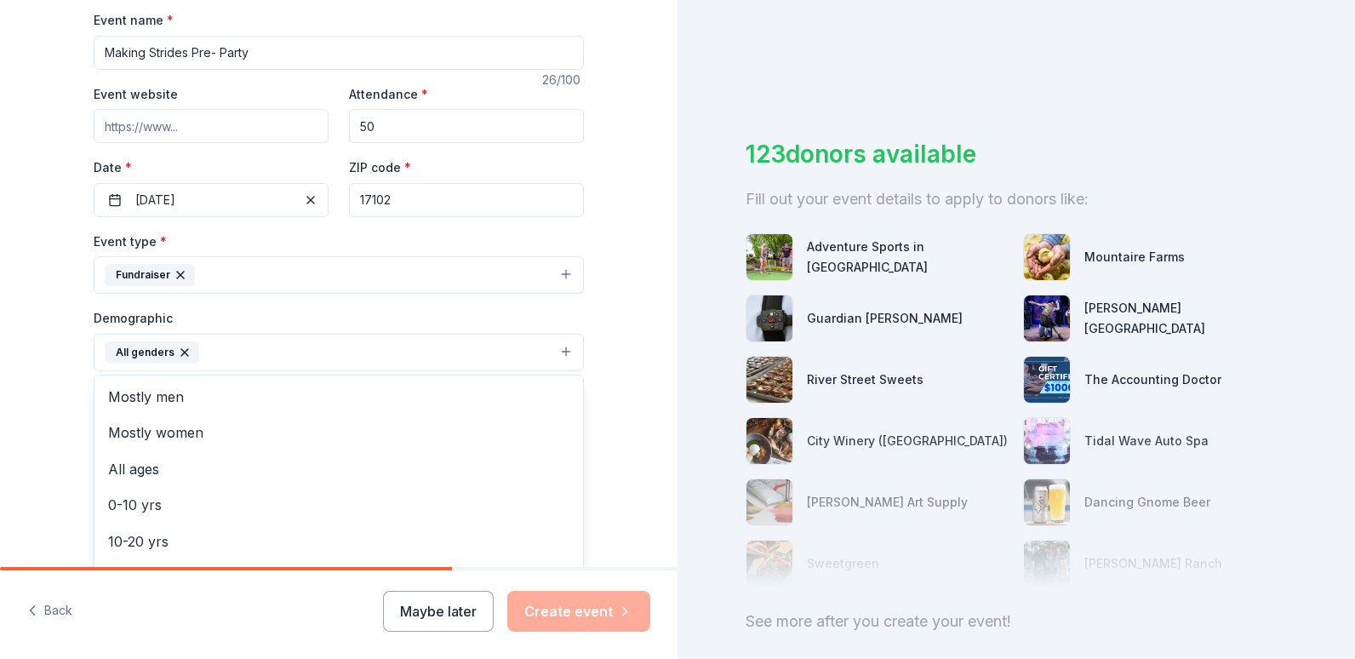
click at [28, 327] on div "Tell us about your event. We'll find in-kind donations you can apply for. Event…" at bounding box center [339, 313] width 678 height 1136
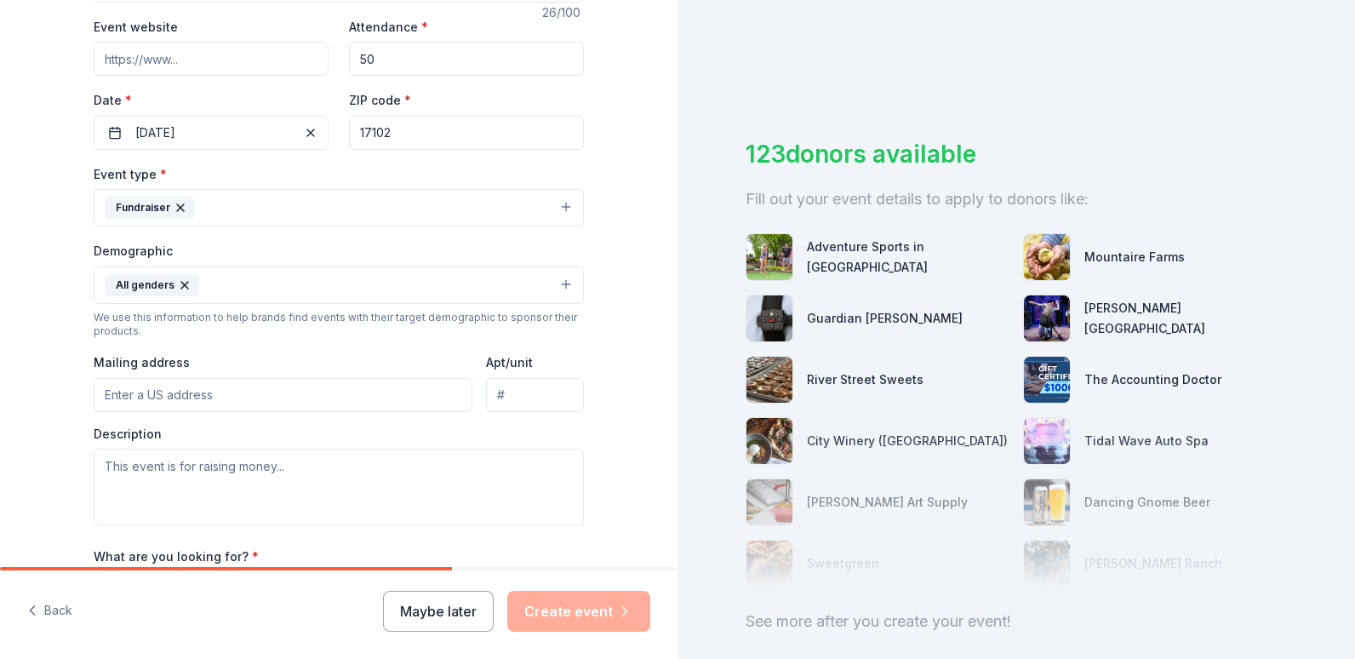
scroll to position [426, 0]
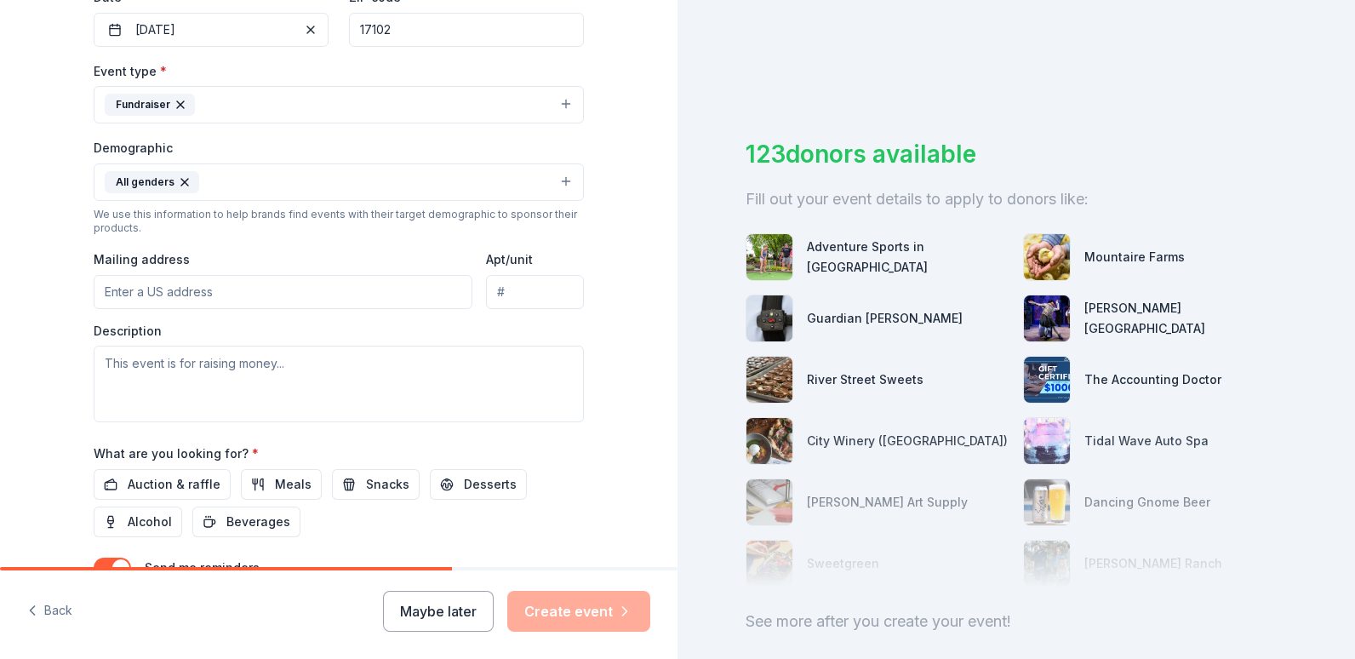
click at [146, 293] on input "Mailing address" at bounding box center [283, 292] width 379 height 34
type input "6"
type input "2613 Birch Street, Harrisburg, PA, 17109"
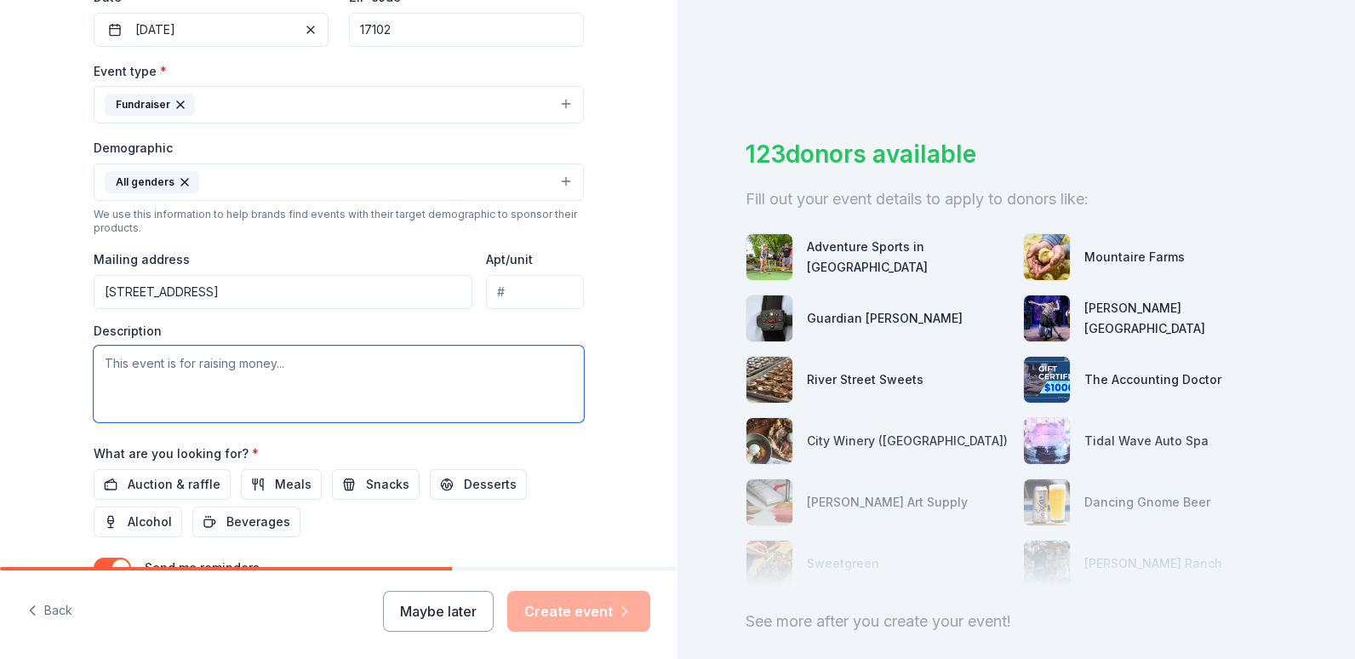
click at [332, 387] on textarea at bounding box center [339, 384] width 490 height 77
paste textarea "🎀 Entertain. Educate. Empower. 🎀 Join us on October 11th from 9PM–12AM at Karma…"
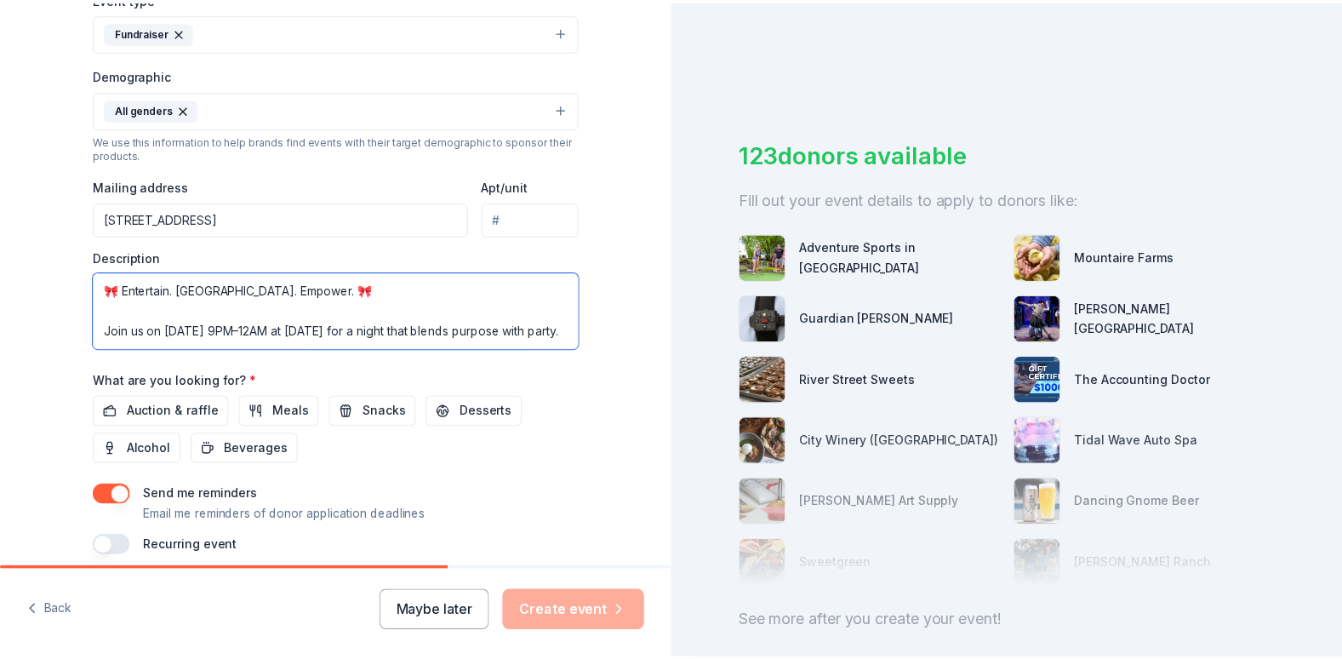
scroll to position [570, 0]
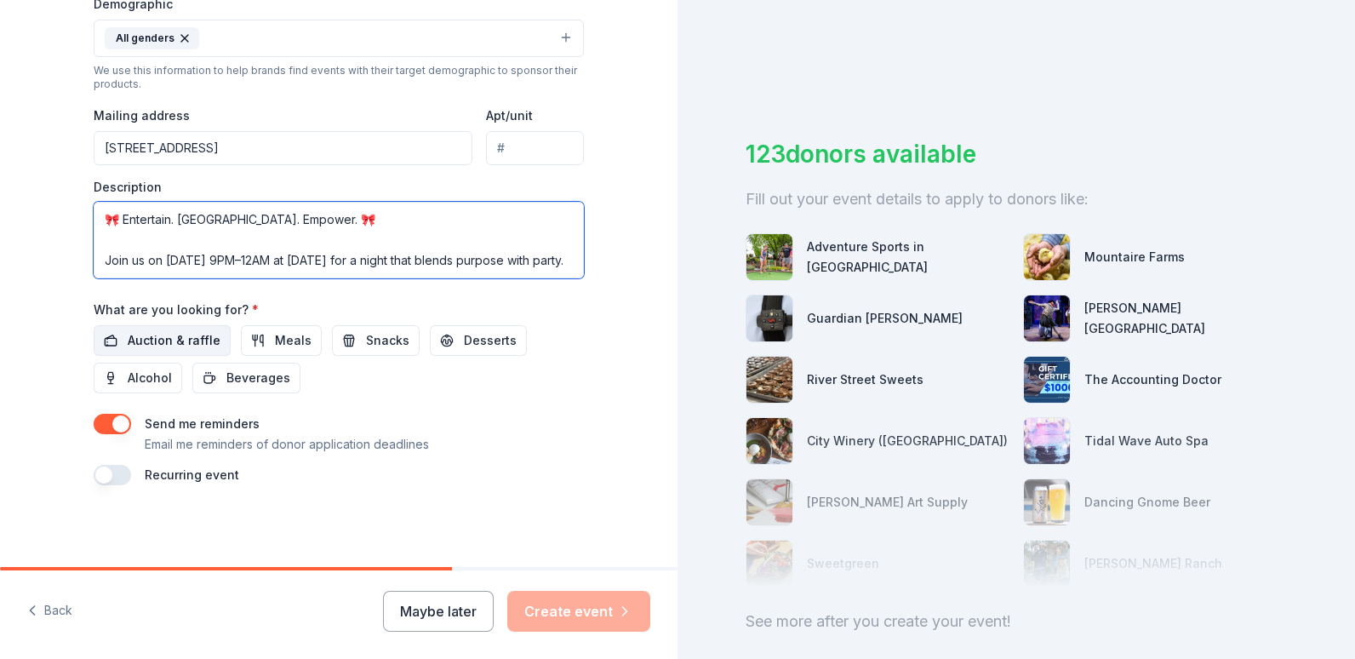
type textarea "🎀 Entertain. Educate. Empower. 🎀 Join us on October 11th from 9PM–12AM at Karma…"
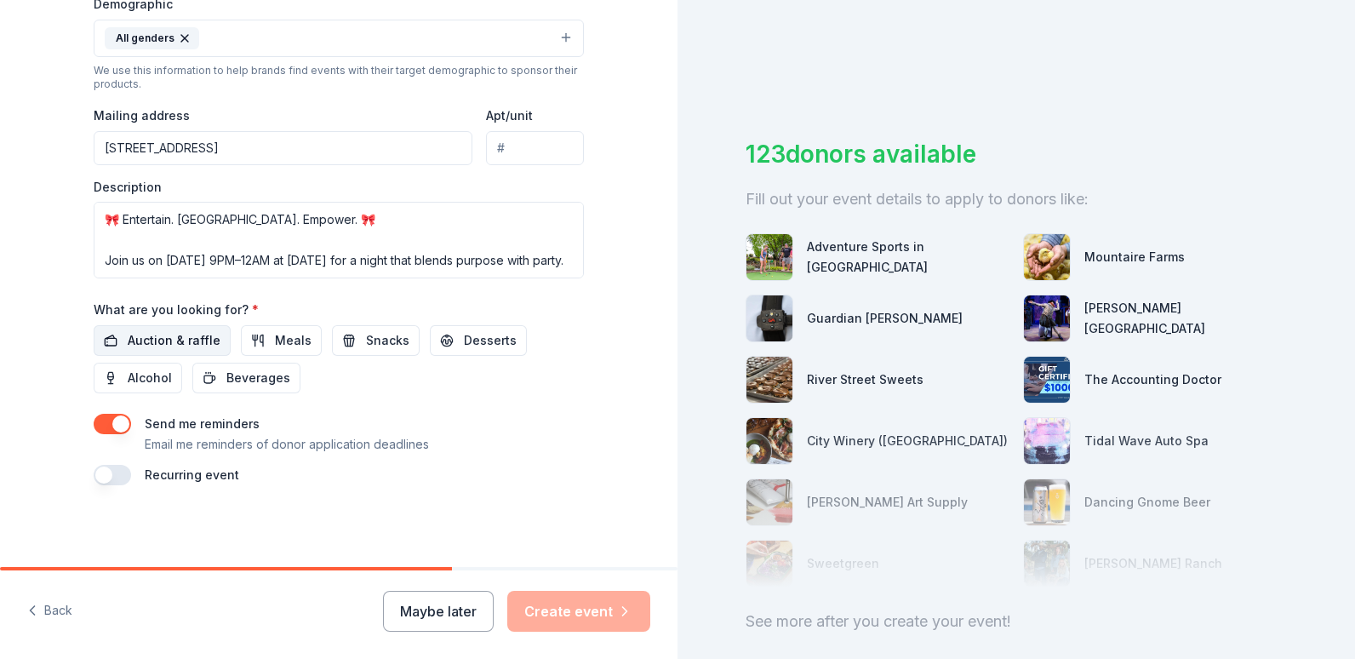
click at [174, 342] on span "Auction & raffle" at bounding box center [174, 340] width 93 height 20
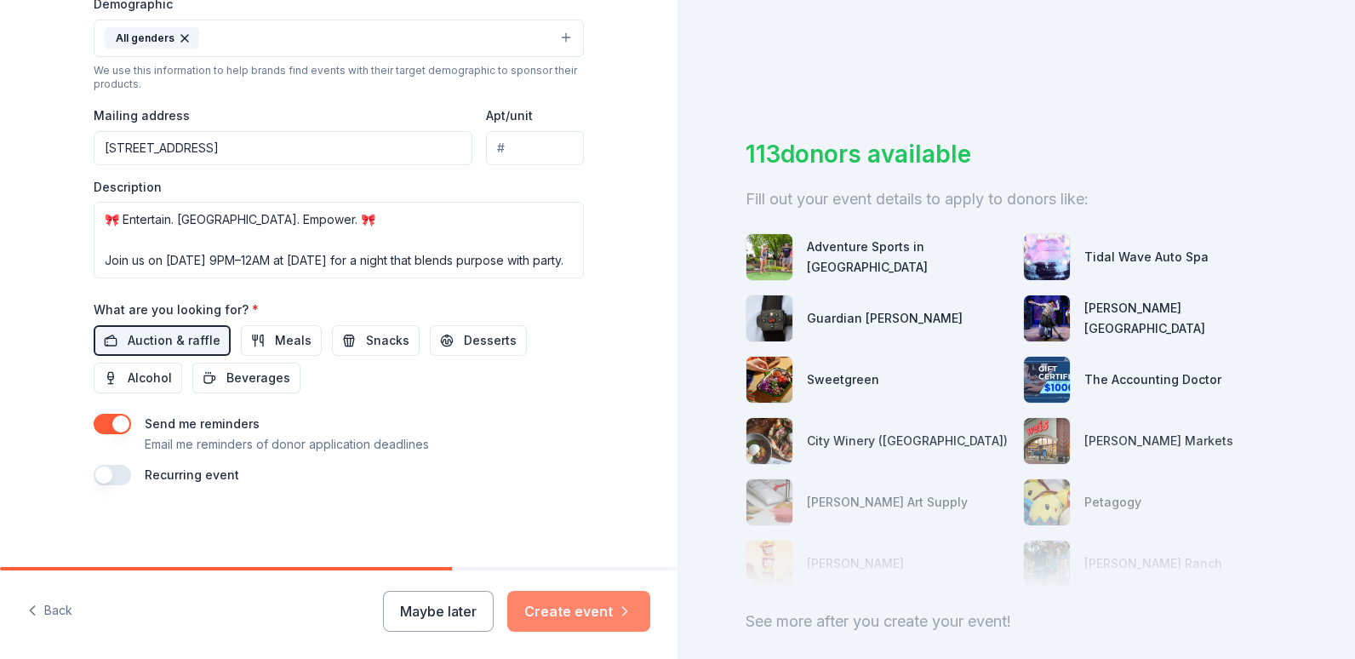
click at [594, 608] on button "Create event" at bounding box center [578, 611] width 143 height 41
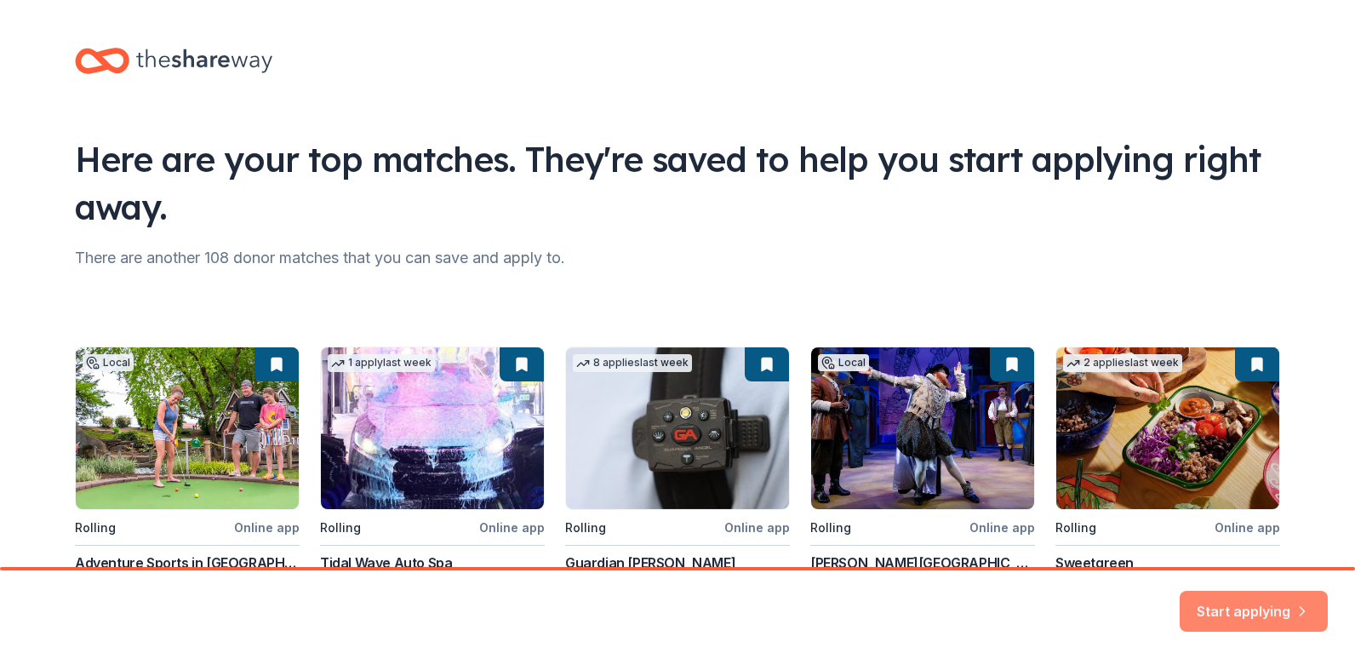
click at [1258, 602] on button "Start applying" at bounding box center [1254, 601] width 148 height 41
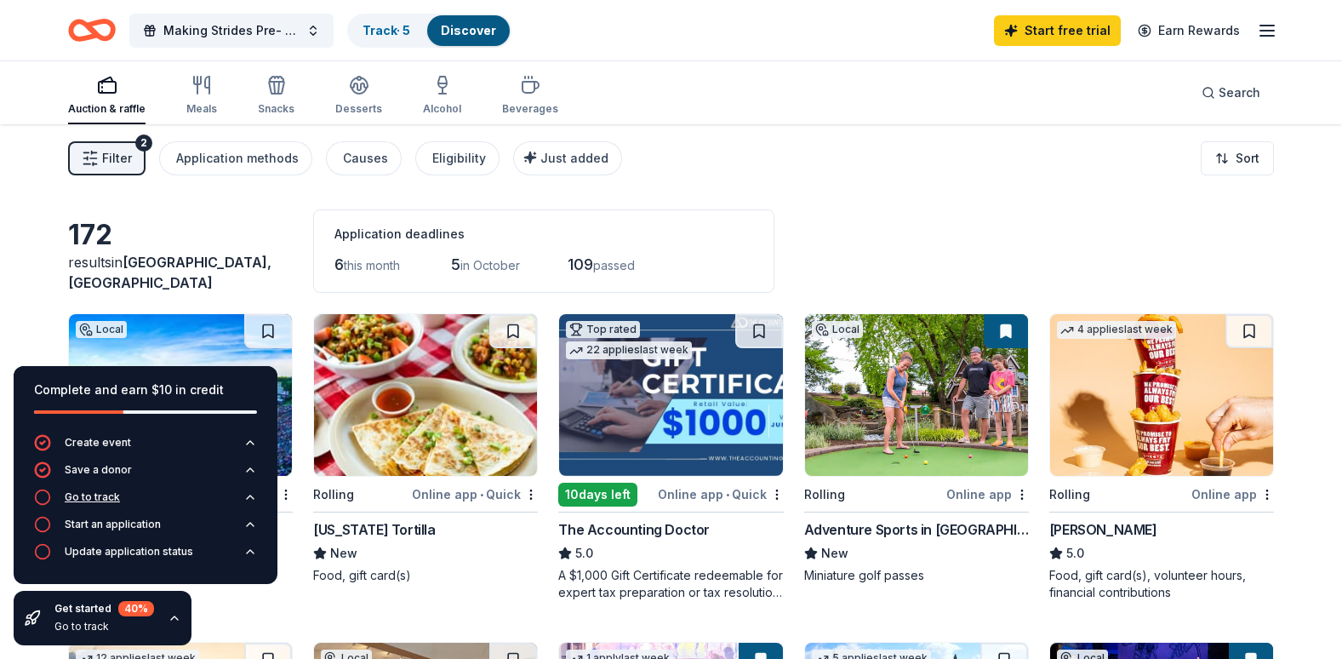
click at [108, 496] on div "Go to track" at bounding box center [92, 497] width 55 height 14
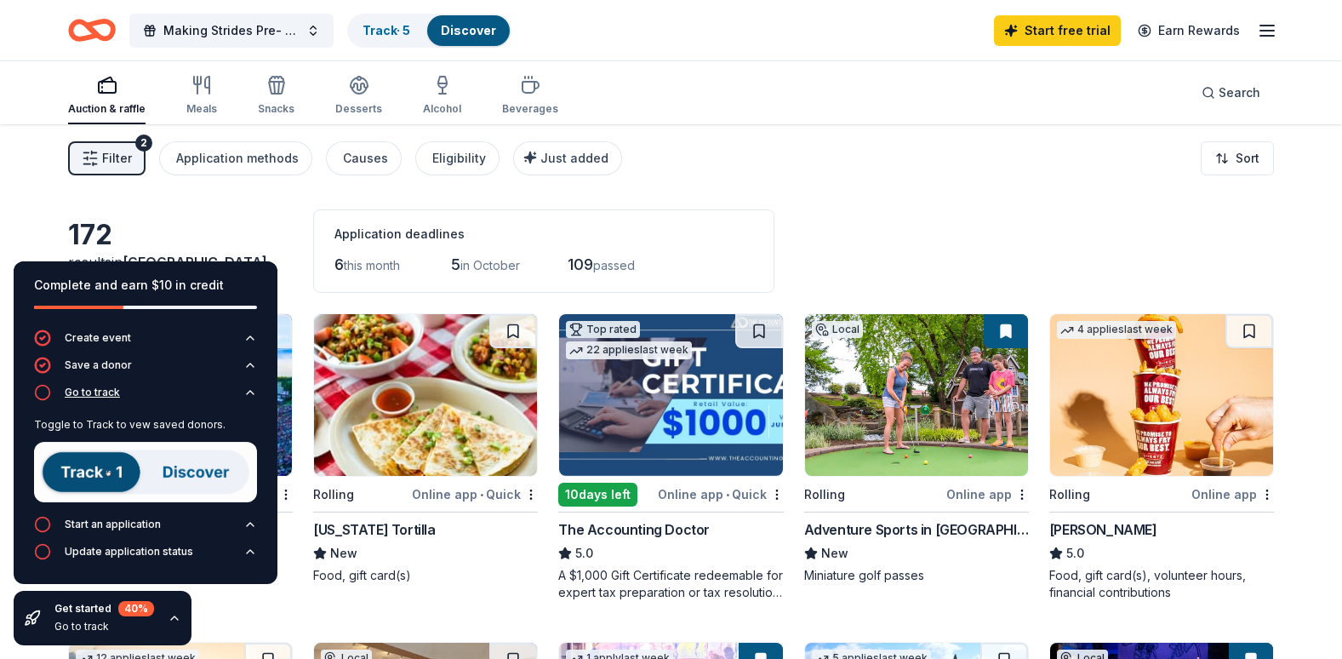
click at [99, 396] on div "Go to track" at bounding box center [92, 393] width 55 height 14
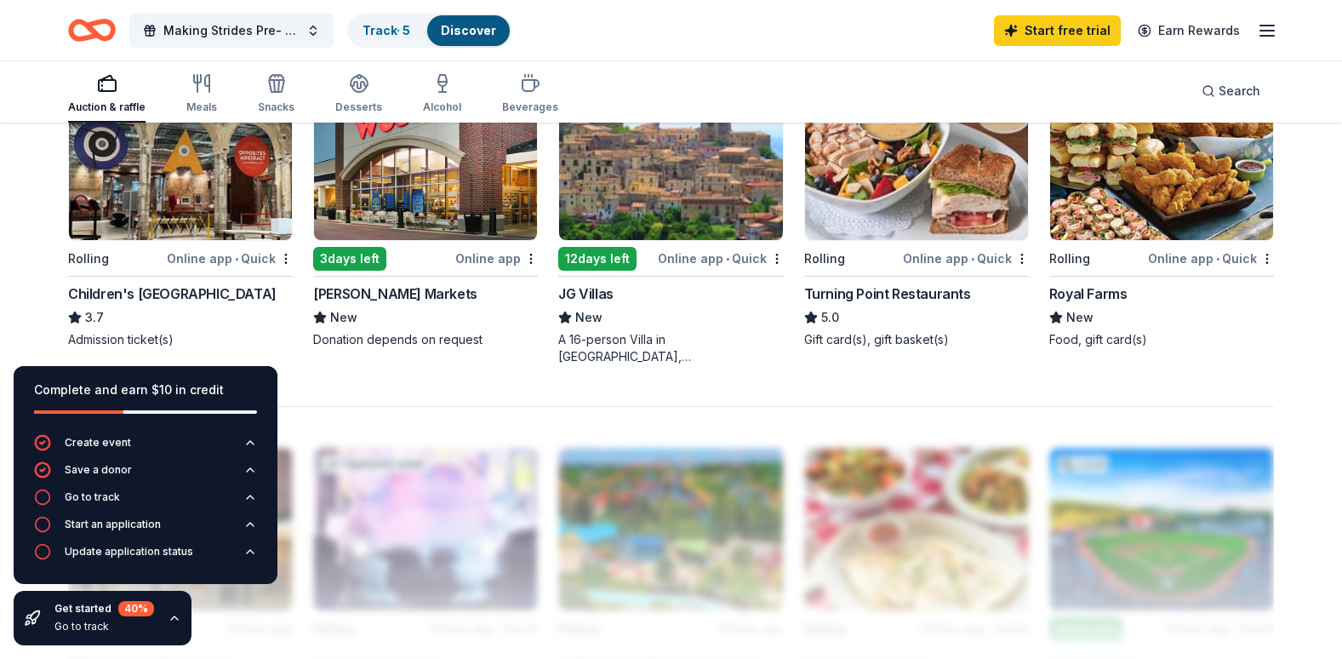
scroll to position [1192, 0]
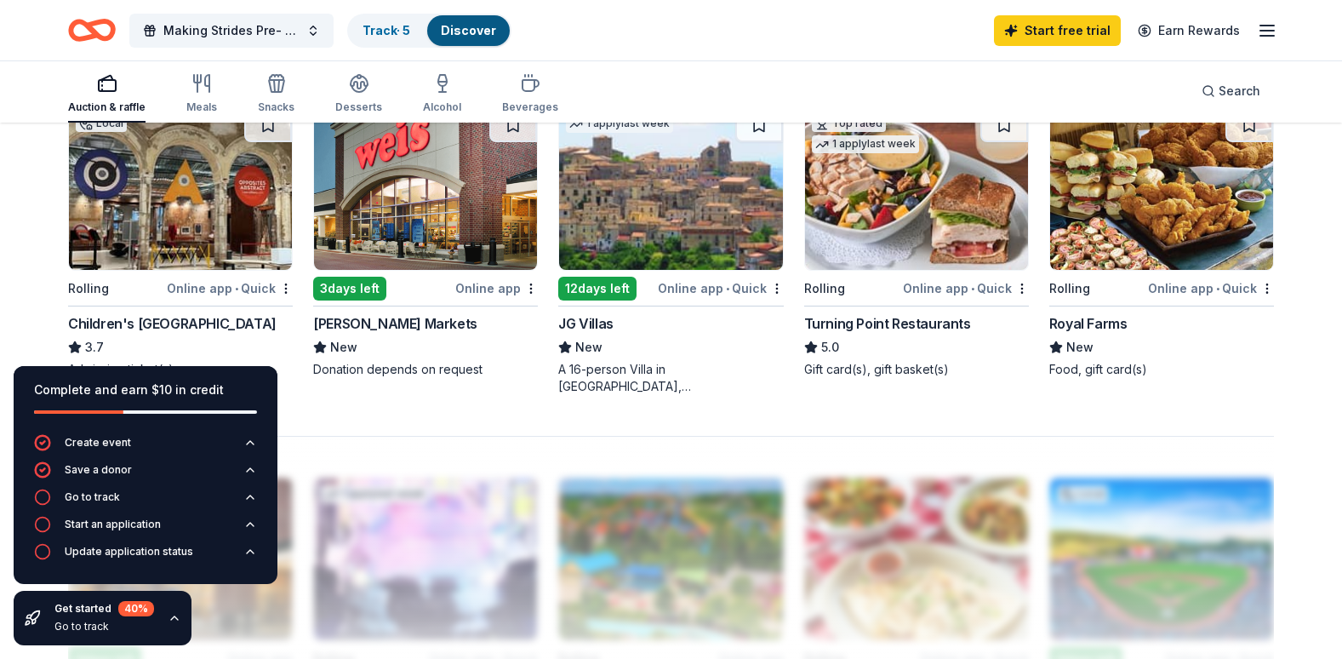
click at [417, 272] on div "3 days left Online app Weis Markets New Donation depends on request" at bounding box center [425, 242] width 225 height 271
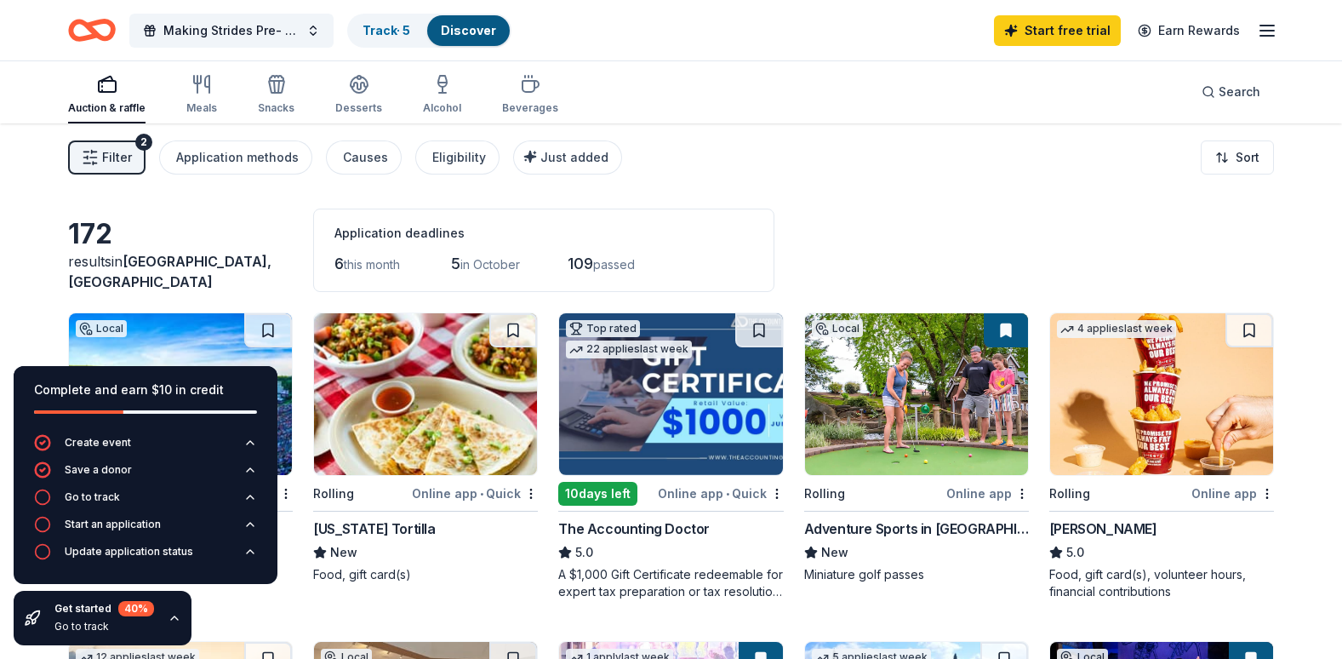
scroll to position [0, 0]
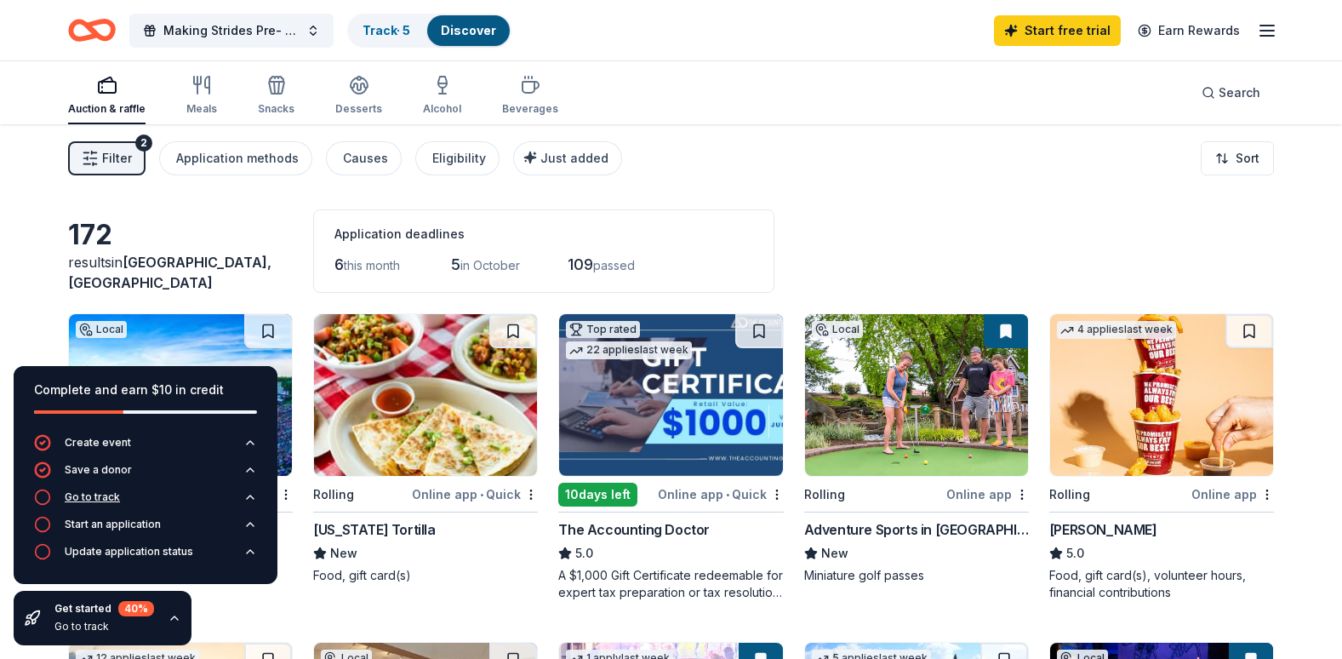
click at [99, 499] on div "Go to track" at bounding box center [92, 497] width 55 height 14
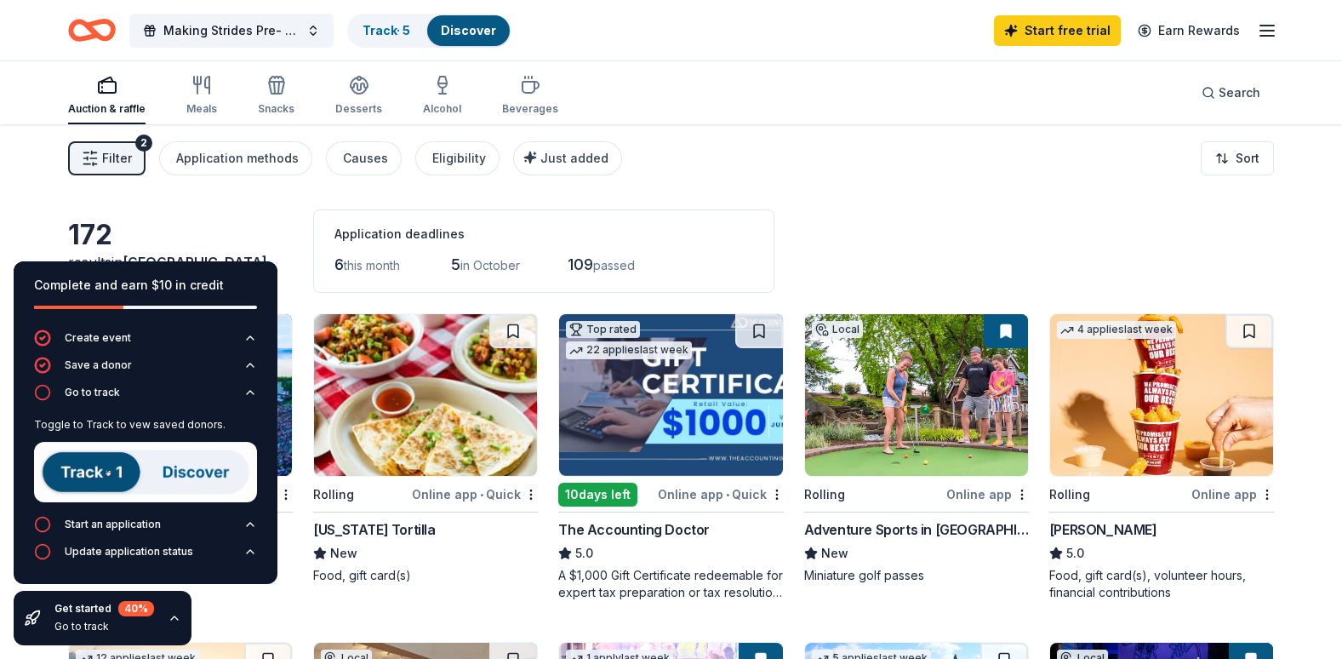
click at [108, 470] on img at bounding box center [145, 472] width 223 height 60
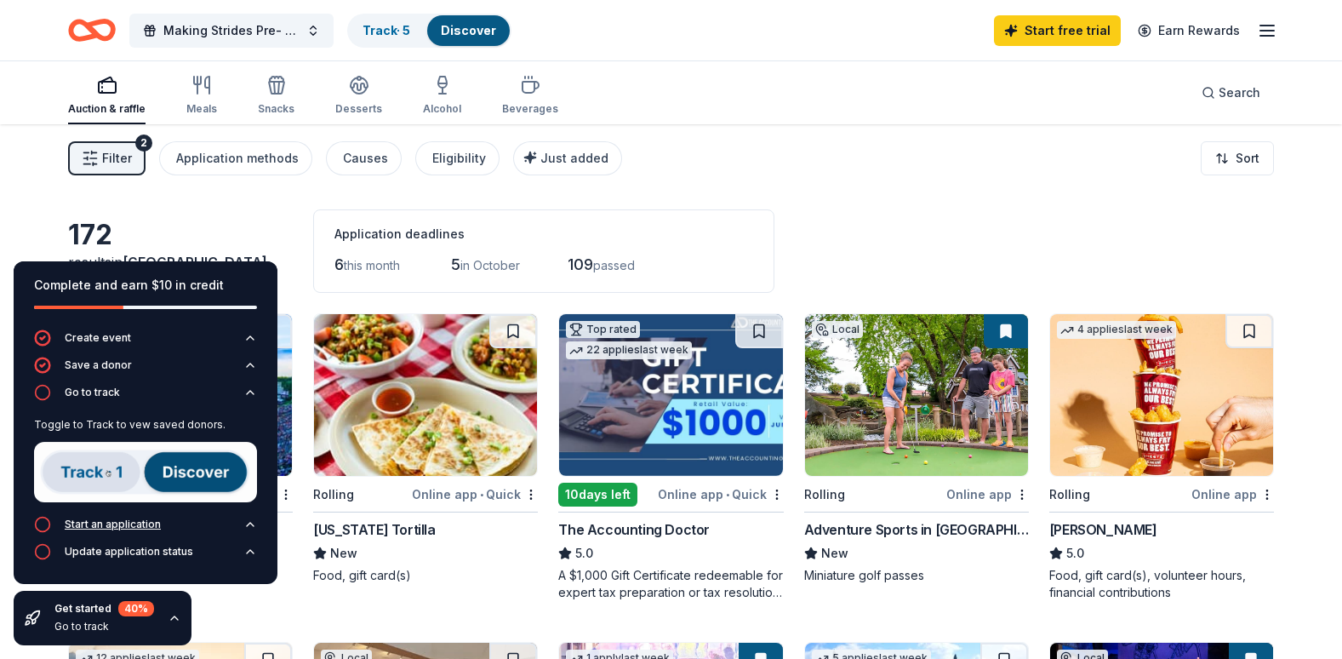
click at [126, 527] on div "Start an application" at bounding box center [113, 525] width 96 height 14
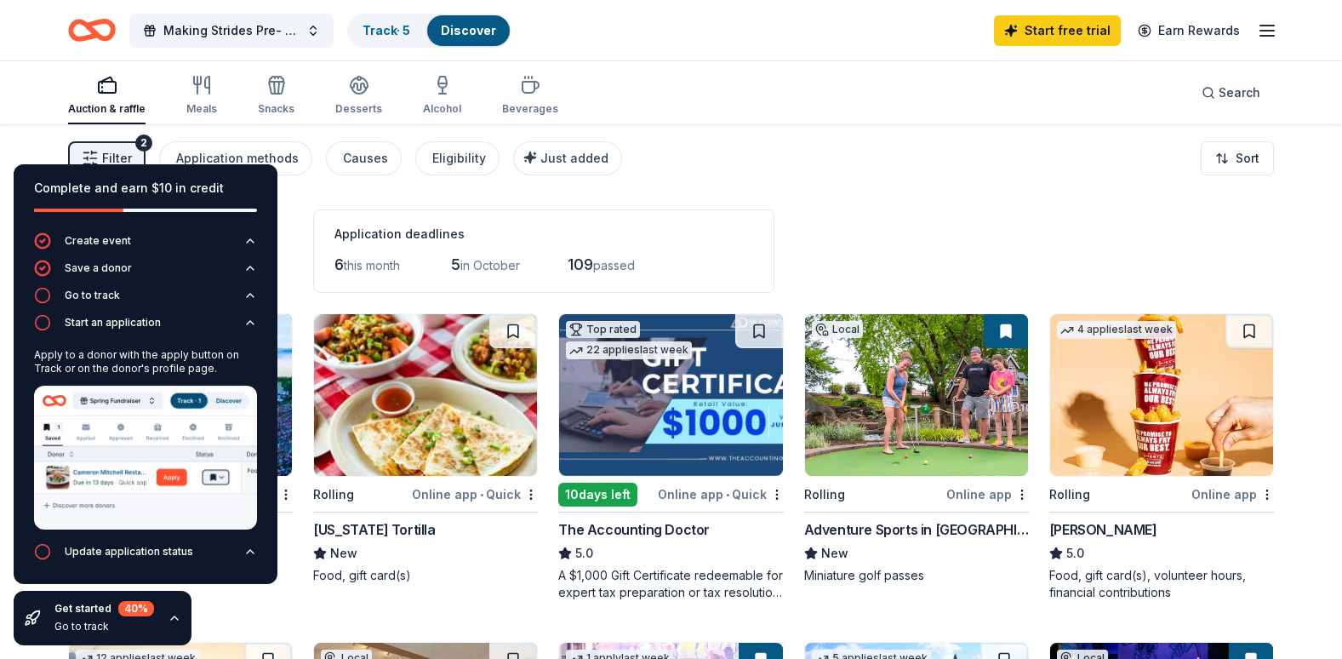
click at [130, 552] on div "Update application status" at bounding box center [129, 552] width 129 height 14
